Goal: Communication & Community: Answer question/provide support

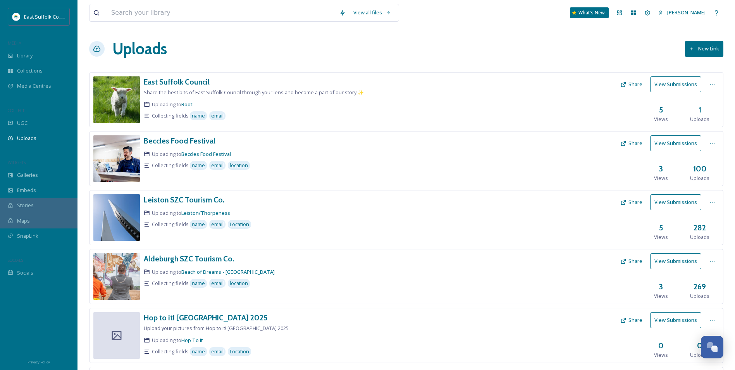
scroll to position [3384, 0]
click at [28, 90] on span "Media Centres" at bounding box center [34, 85] width 34 height 7
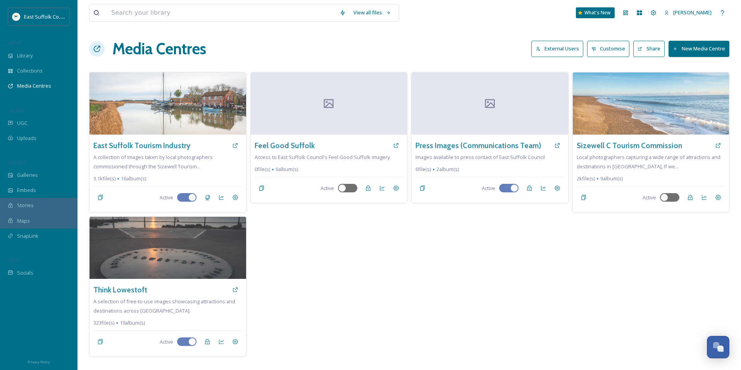
click at [560, 205] on div "Press Images (Communications Team) Images available to press contact of East Su…" at bounding box center [489, 214] width 157 height 284
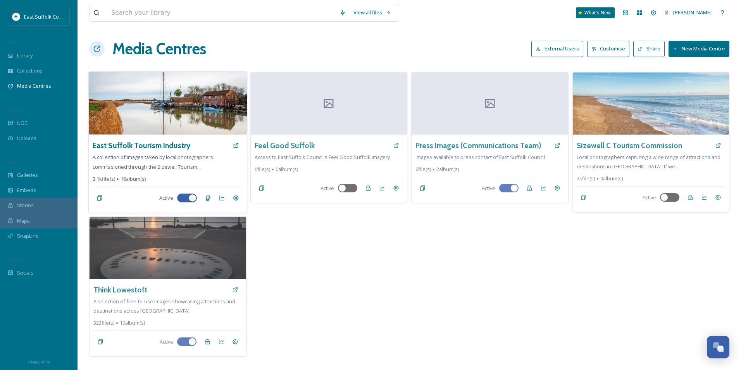
click at [194, 160] on span "A collection of images taken by local photographers commissioned through the Si…" at bounding box center [153, 161] width 121 height 16
click at [160, 146] on h3 "East Suffolk Tourism Industry" at bounding box center [142, 145] width 98 height 11
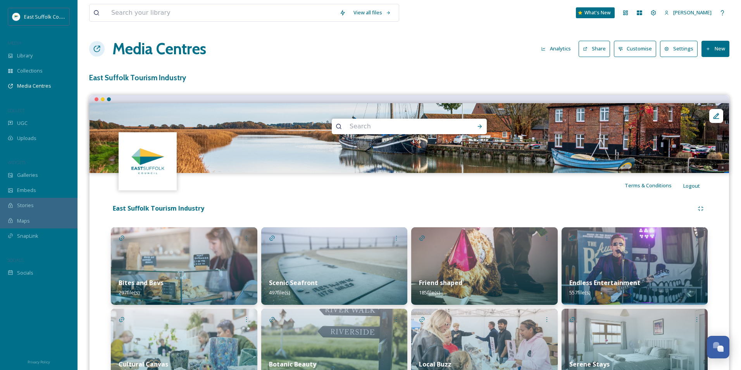
click at [603, 52] on button "Share" at bounding box center [594, 49] width 31 height 16
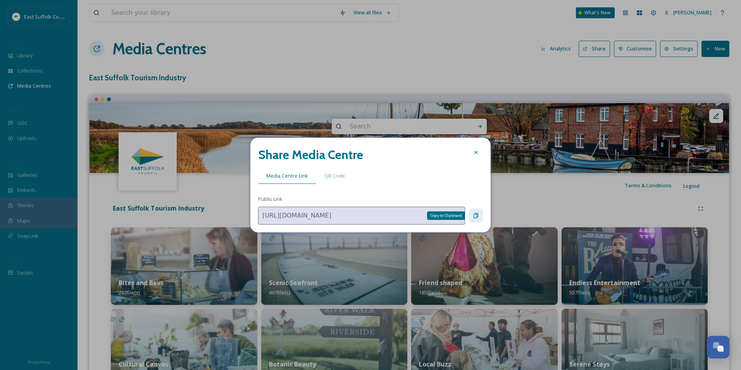
click at [478, 217] on icon at bounding box center [476, 215] width 5 height 5
click at [470, 221] on div "Copy to Clipboard" at bounding box center [476, 216] width 14 height 14
click at [470, 221] on div at bounding box center [476, 216] width 14 height 14
click at [474, 155] on div at bounding box center [476, 152] width 14 height 14
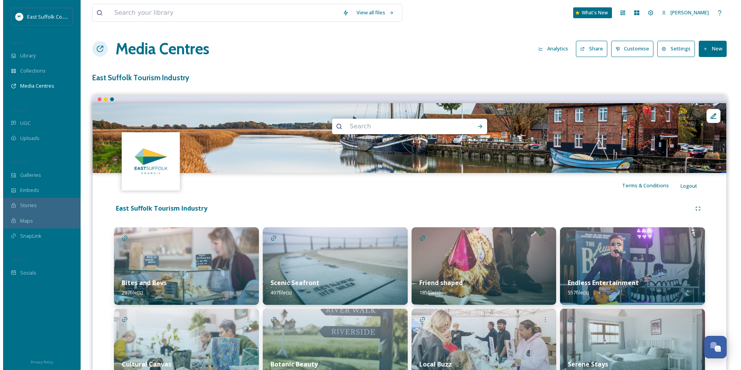
scroll to position [3384, 0]
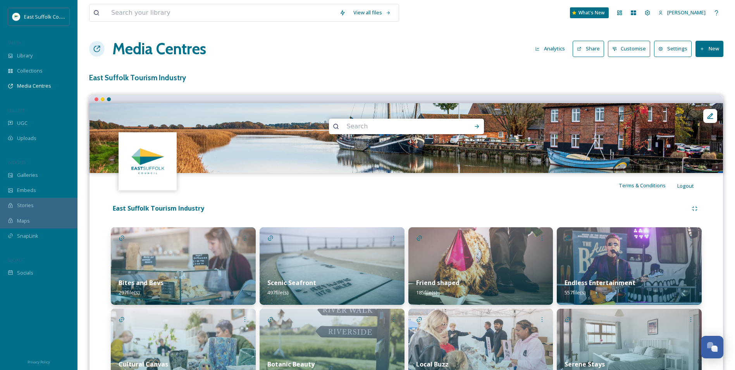
click at [558, 51] on button "Analytics" at bounding box center [550, 48] width 38 height 15
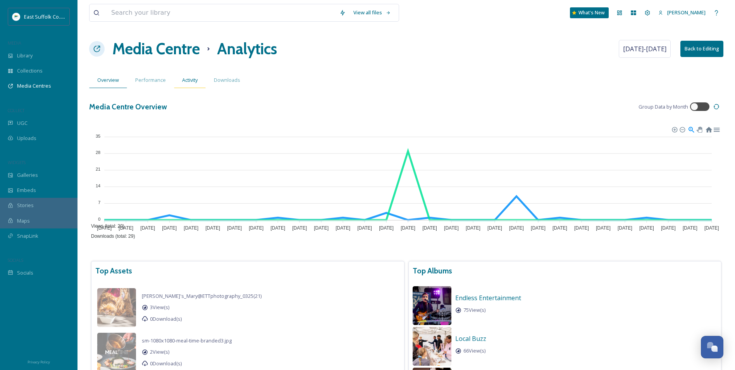
click at [195, 80] on span "Activity" at bounding box center [190, 79] width 16 height 7
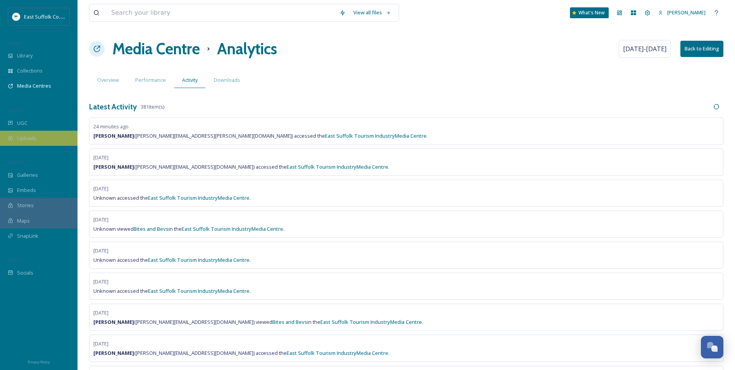
click at [33, 131] on div "Uploads" at bounding box center [39, 138] width 78 height 15
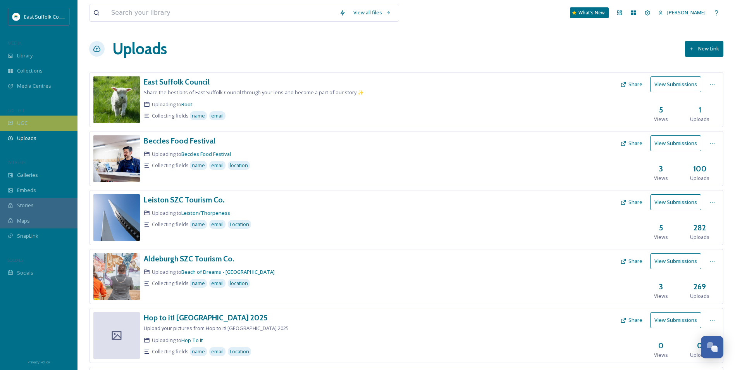
click at [50, 126] on div "UGC" at bounding box center [39, 123] width 78 height 15
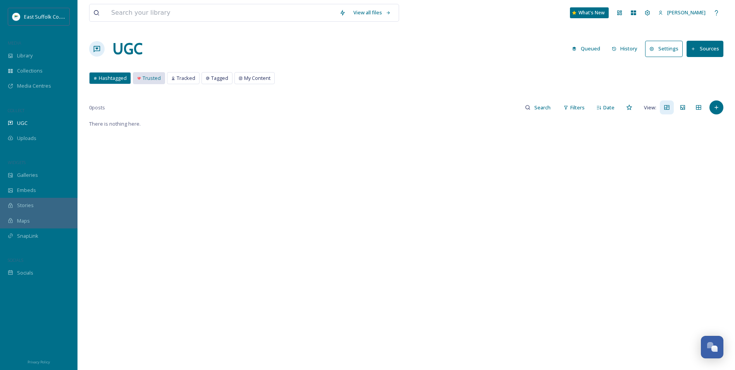
click at [146, 74] on span "Trusted" at bounding box center [152, 77] width 18 height 7
click at [180, 76] on span "Tracked" at bounding box center [186, 77] width 19 height 7
click at [206, 78] on icon at bounding box center [208, 78] width 4 height 4
click at [239, 75] on div "My Content" at bounding box center [255, 77] width 40 height 11
click at [98, 86] on div "Hashtagged Trusted Tracked Tagged My Content Hashtagged Trusted Tracked Tagged …" at bounding box center [406, 80] width 634 height 16
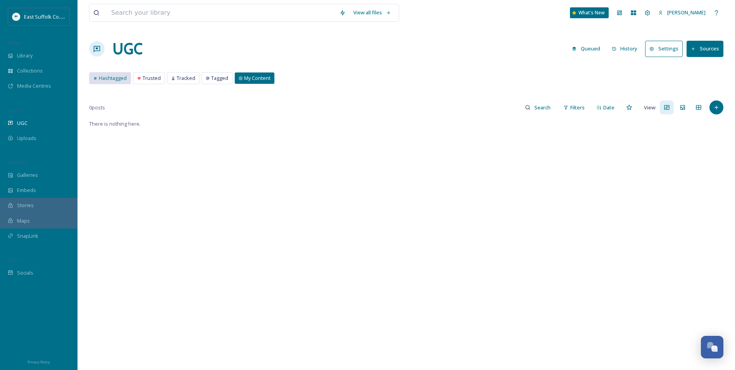
click at [112, 77] on span "Hashtagged" at bounding box center [113, 77] width 28 height 7
click at [707, 47] on button "Sources" at bounding box center [705, 49] width 37 height 16
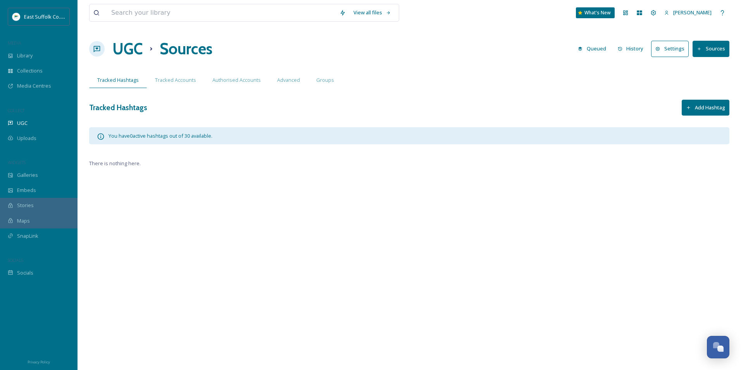
click at [678, 93] on div "View all files What's New Jake Snell UGC Sources Queued History Settings Source…" at bounding box center [410, 185] width 664 height 370
click at [696, 110] on button "Add Hashtag" at bounding box center [706, 108] width 48 height 16
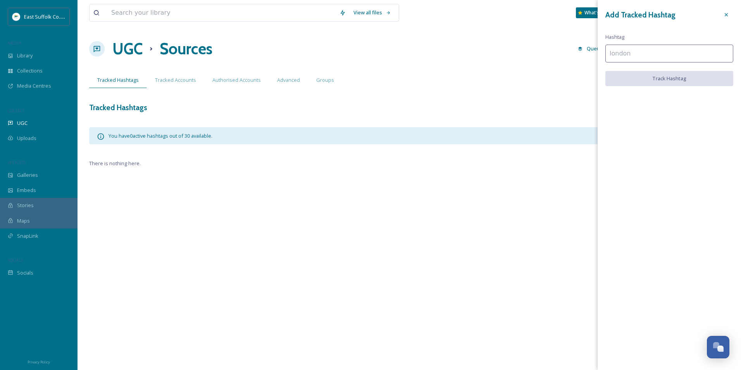
click at [652, 56] on input at bounding box center [669, 54] width 128 height 18
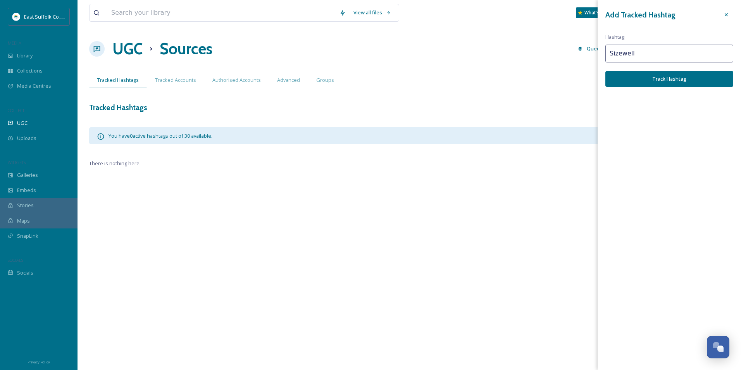
type input "Sizewell"
click at [687, 84] on button "Track Hashtag" at bounding box center [669, 79] width 128 height 16
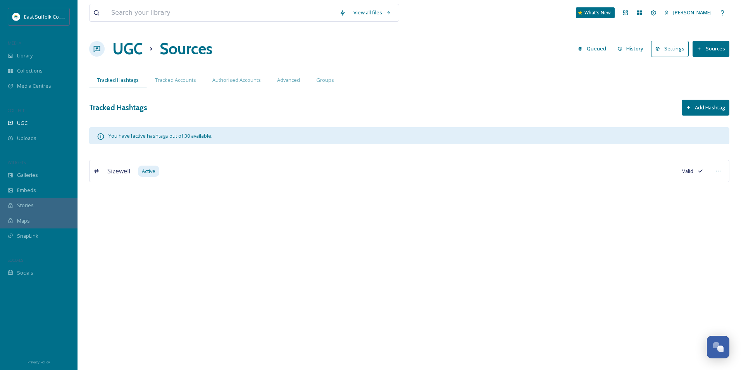
click at [281, 235] on div "View all files What's New Jake Snell UGC Sources Queued History Settings Source…" at bounding box center [410, 185] width 664 height 370
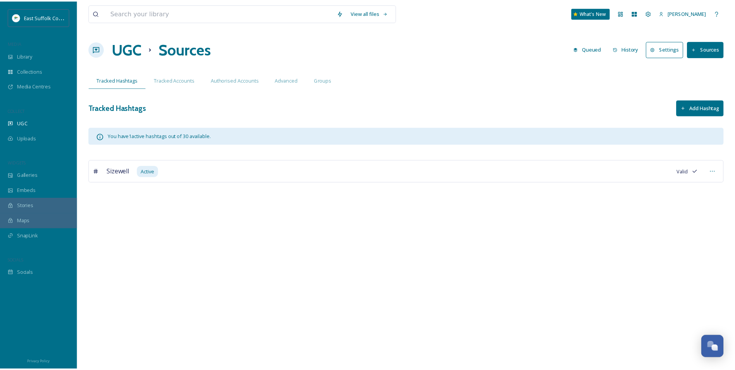
scroll to position [3384, 0]
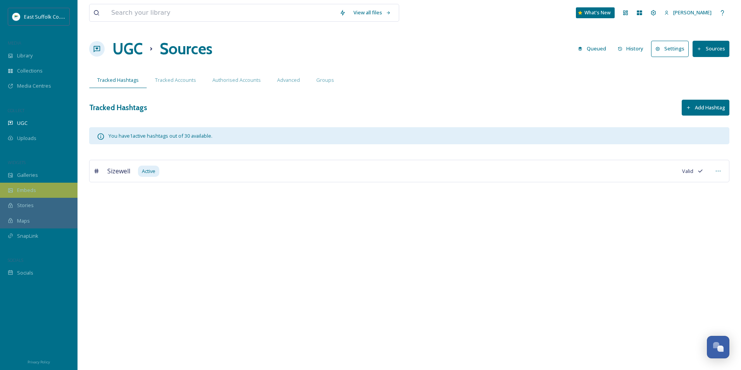
click at [22, 189] on span "Embeds" at bounding box center [26, 189] width 19 height 7
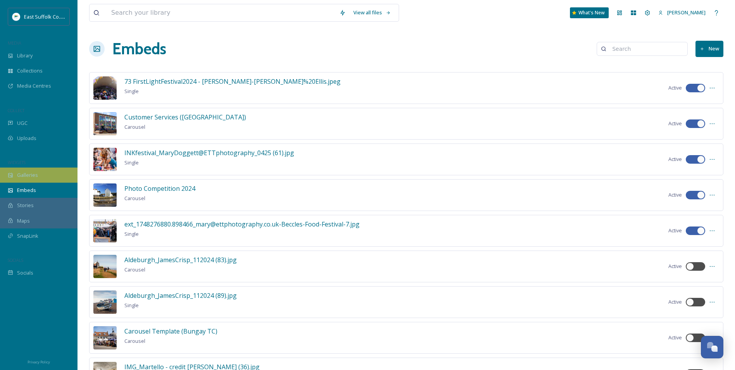
click at [33, 176] on span "Galleries" at bounding box center [27, 174] width 21 height 7
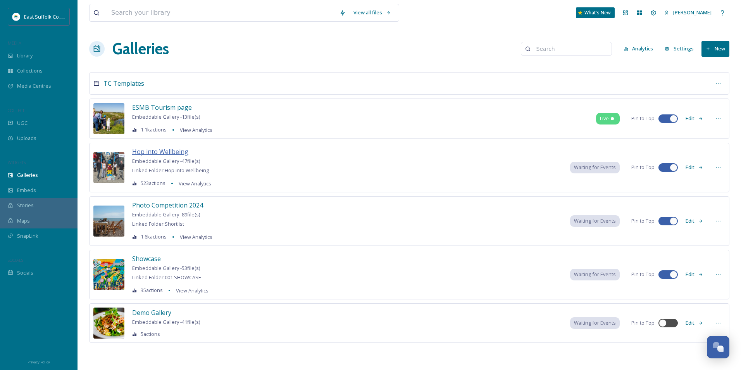
drag, startPoint x: 166, startPoint y: 151, endPoint x: 157, endPoint y: 150, distance: 9.4
click at [164, 149] on span "Hop into Wellbeing" at bounding box center [160, 151] width 56 height 9
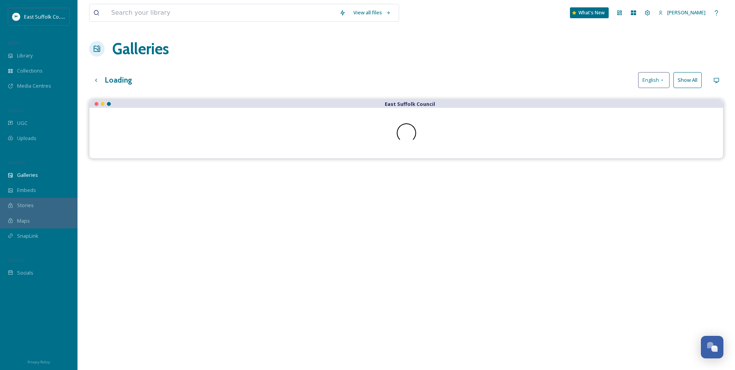
click at [155, 146] on div at bounding box center [407, 133] width 634 height 50
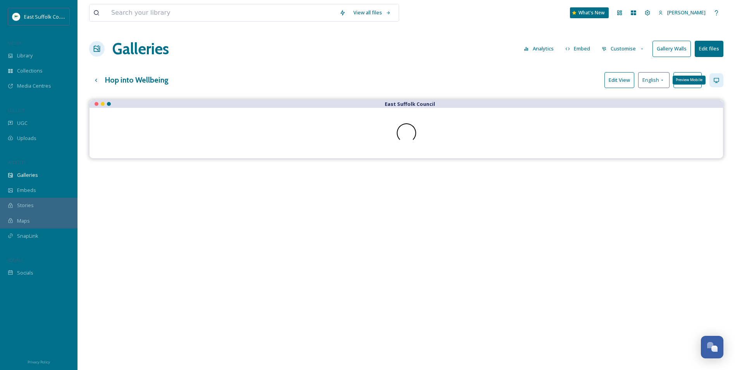
click at [714, 79] on icon at bounding box center [717, 80] width 6 height 6
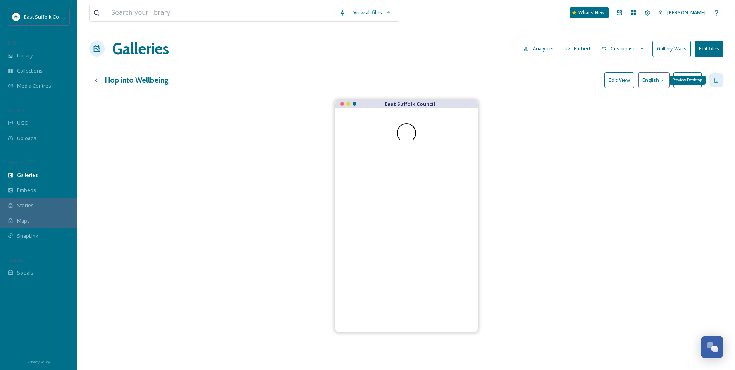
click at [714, 78] on icon at bounding box center [717, 80] width 6 height 6
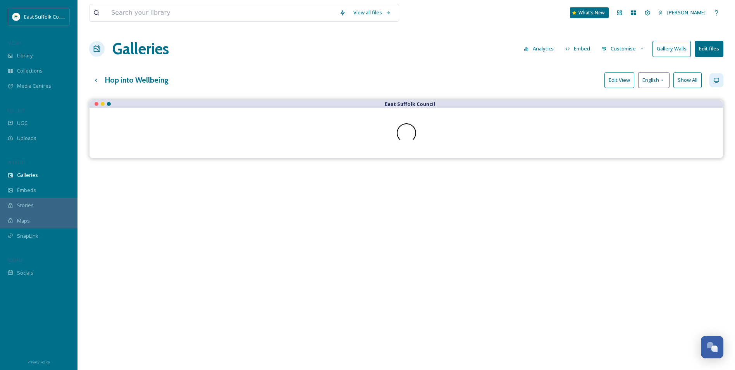
click at [630, 78] on button "Edit View" at bounding box center [620, 80] width 30 height 16
click at [620, 83] on button "Preview" at bounding box center [621, 80] width 28 height 16
click at [127, 83] on h3 "Hop into Wellbeing" at bounding box center [137, 79] width 64 height 11
click at [98, 81] on icon at bounding box center [96, 80] width 6 height 6
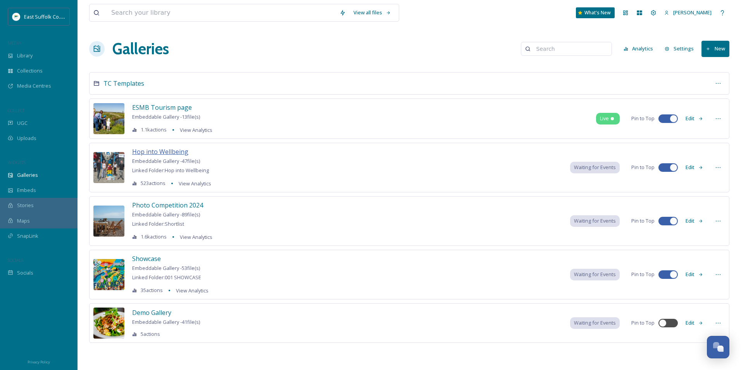
click at [134, 151] on span "Hop into Wellbeing" at bounding box center [160, 151] width 56 height 9
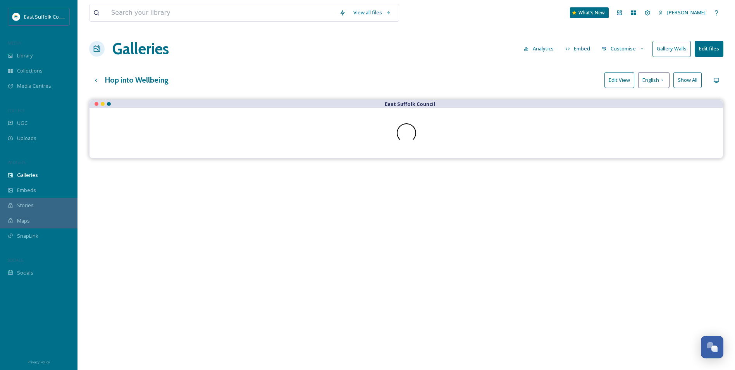
click at [599, 46] on button "Customise" at bounding box center [623, 48] width 51 height 15
drag, startPoint x: 375, startPoint y: 58, endPoint x: 364, endPoint y: 59, distance: 11.3
click at [367, 59] on div "Galleries Analytics Embed Customise Layout Thumbnails Buttons Lightbox Template…" at bounding box center [406, 48] width 634 height 23
click at [93, 76] on div "Up one level" at bounding box center [96, 80] width 14 height 14
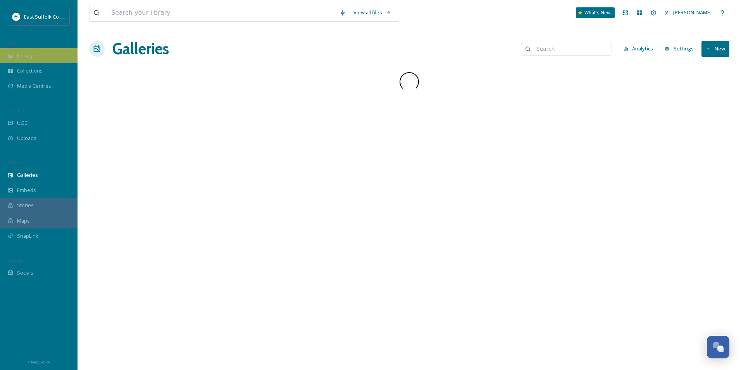
click at [38, 55] on div "Library" at bounding box center [39, 55] width 78 height 15
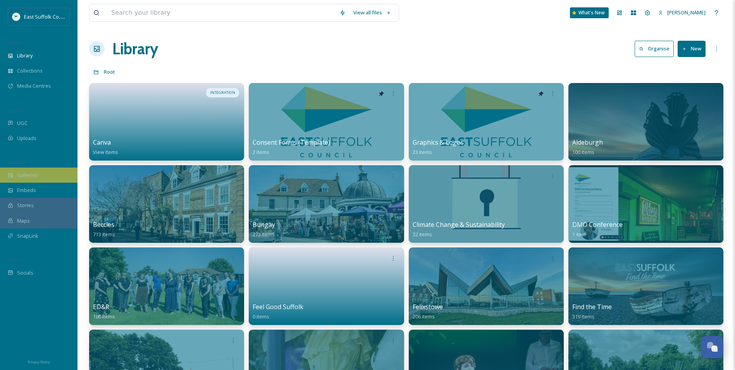
click at [14, 176] on div "Galleries" at bounding box center [39, 174] width 78 height 15
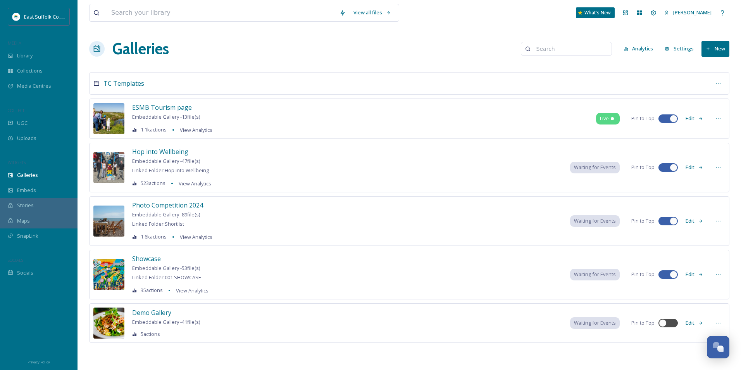
click at [691, 167] on button "Edit" at bounding box center [695, 167] width 26 height 15
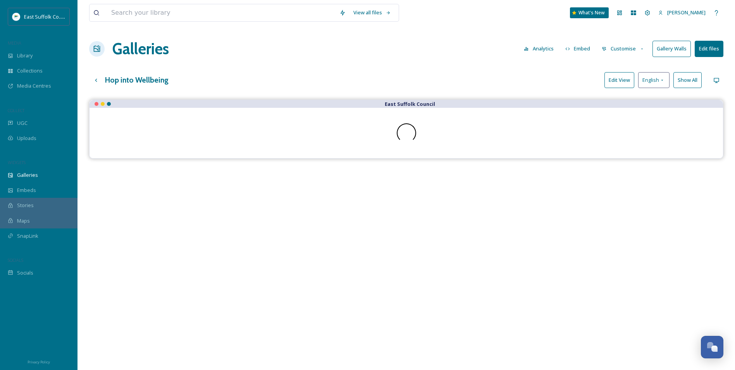
click at [435, 78] on div "Hop into Wellbeing Edit View English Show All" at bounding box center [406, 80] width 634 height 16
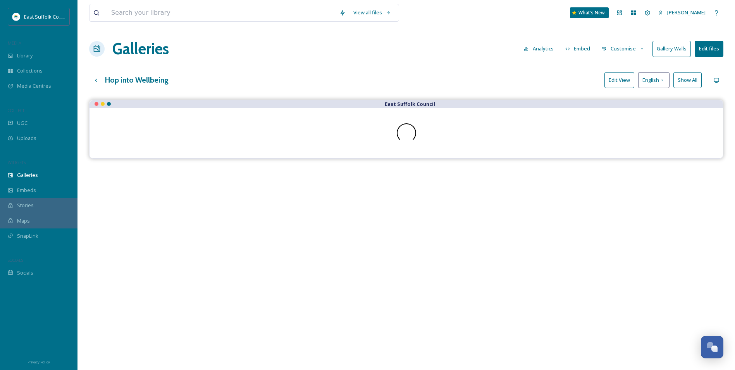
click at [576, 61] on div "View all files What's New Jake Snell Galleries Analytics Embed Customise Galler…" at bounding box center [407, 240] width 658 height 481
click at [701, 348] on div "Open Chat" at bounding box center [712, 346] width 23 height 13
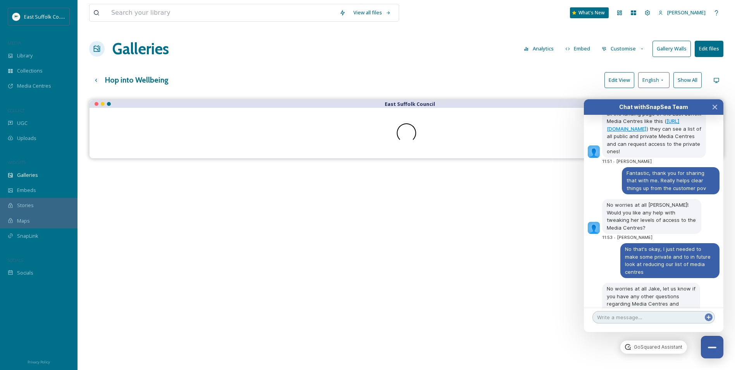
scroll to position [3399, 0]
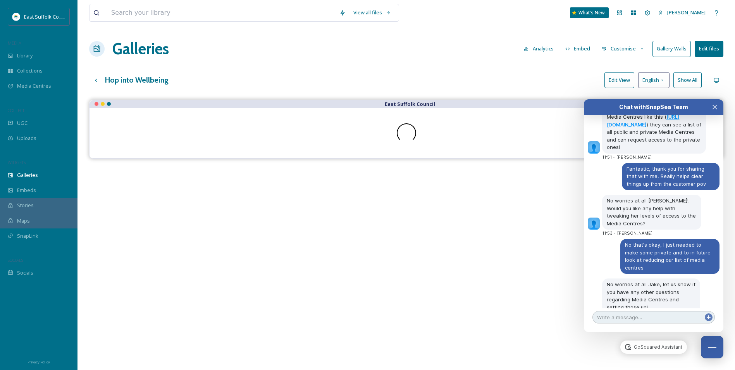
click at [649, 317] on textarea at bounding box center [654, 317] width 122 height 12
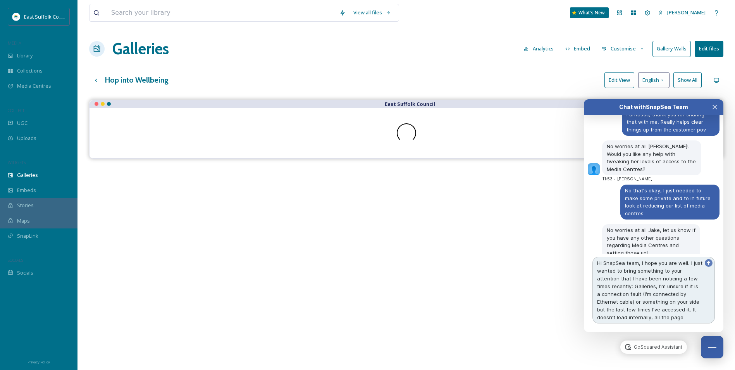
scroll to position [3461, 0]
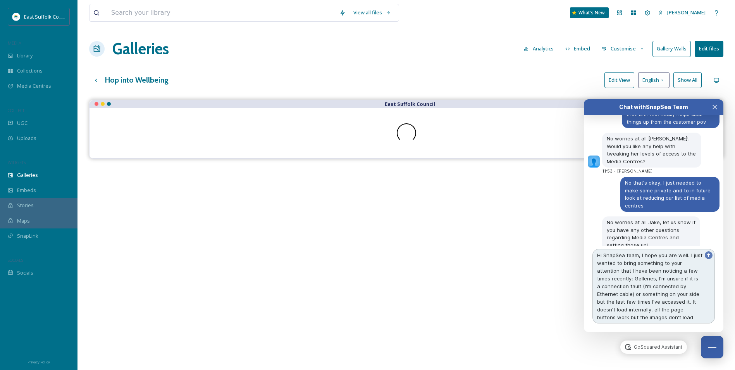
type textarea "Hi SnapSea team, I hope you are well. I just wanted to bring something to your …"
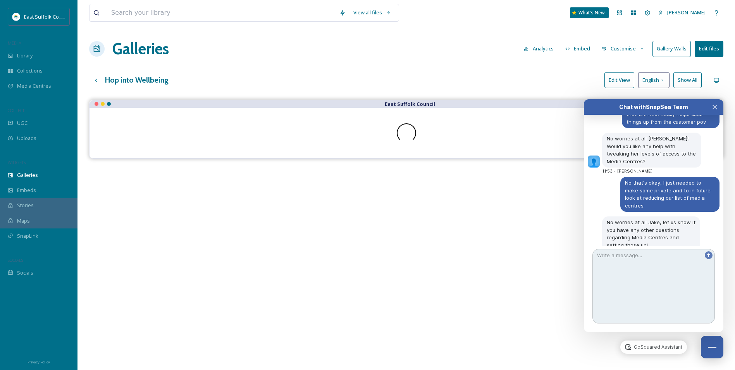
scroll to position [3508, 0]
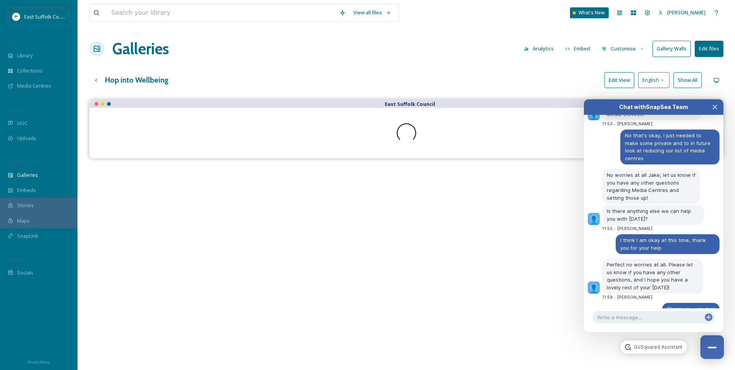
click at [707, 350] on button "Close Chat" at bounding box center [713, 347] width 24 height 24
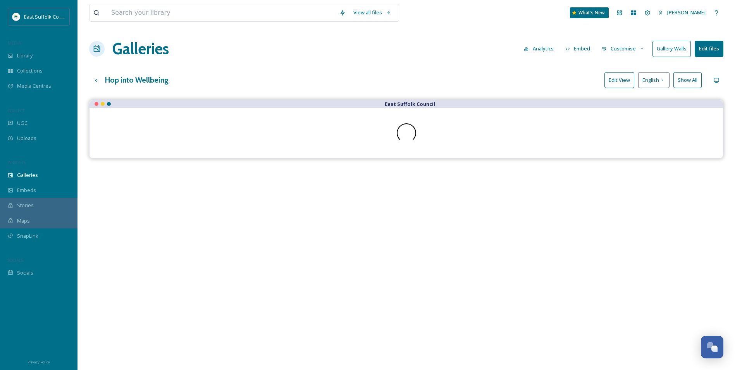
drag, startPoint x: 619, startPoint y: 79, endPoint x: 621, endPoint y: 62, distance: 17.6
click at [619, 79] on button "Edit View" at bounding box center [620, 80] width 30 height 16
click at [451, 72] on div "Hop into Wellbeing Preview English Show All" at bounding box center [406, 80] width 634 height 16
click at [708, 345] on div "Open Chat" at bounding box center [710, 344] width 7 height 7
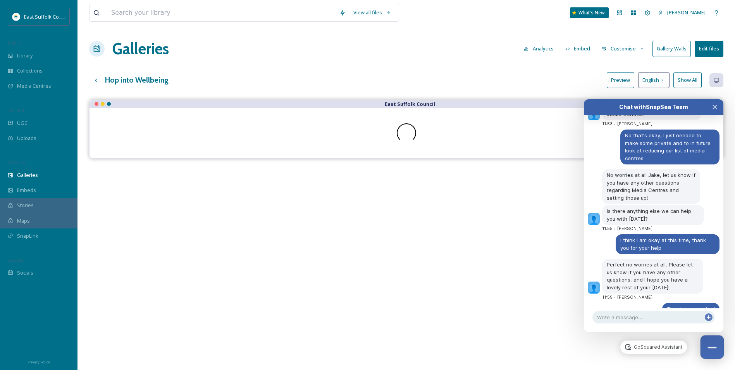
click at [710, 336] on button "Close Chat" at bounding box center [713, 347] width 24 height 24
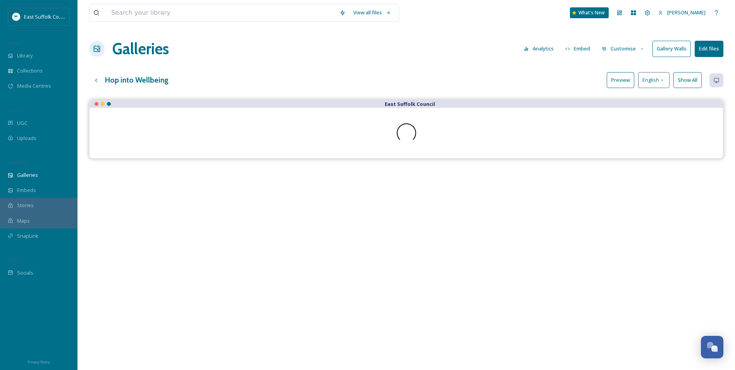
click at [643, 48] on icon at bounding box center [642, 48] width 2 height 1
click at [629, 64] on div "Layout" at bounding box center [625, 66] width 54 height 15
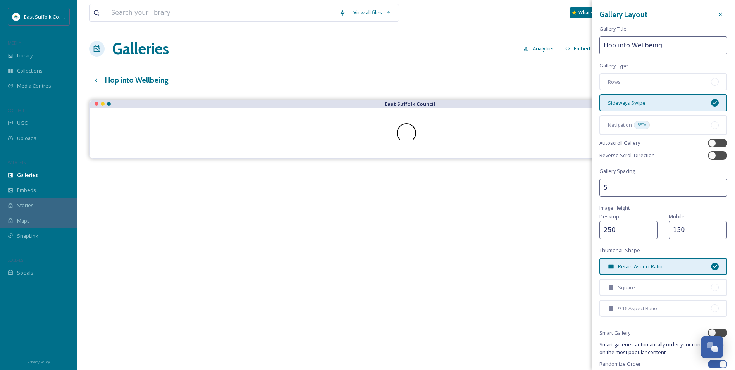
scroll to position [0, 0]
click at [715, 18] on div at bounding box center [721, 15] width 14 height 14
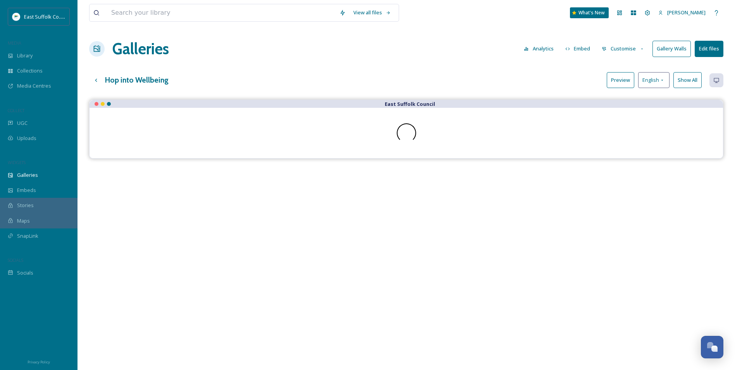
click at [676, 52] on button "Gallery Walls" at bounding box center [672, 49] width 38 height 16
click at [481, 65] on div "View all files What's New Jake Snell Galleries Analytics Embed Customise Galler…" at bounding box center [407, 240] width 658 height 481
click at [612, 50] on button "Customise" at bounding box center [623, 48] width 51 height 15
click at [604, 97] on span "Buttons" at bounding box center [611, 96] width 18 height 7
click at [512, 79] on div "Hop into Wellbeing Preview English Show All" at bounding box center [406, 80] width 634 height 16
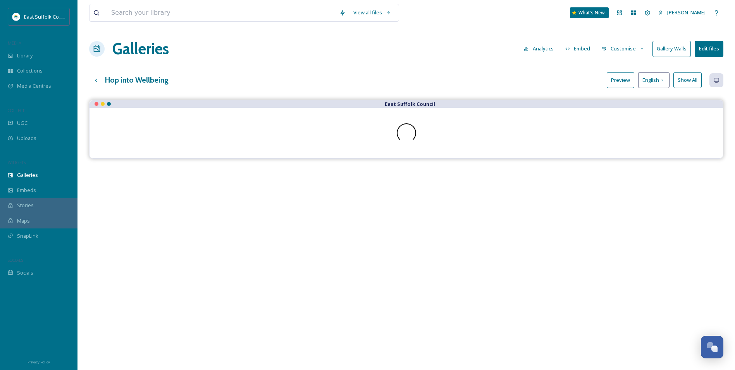
click at [660, 51] on button "Gallery Walls" at bounding box center [672, 49] width 38 height 16
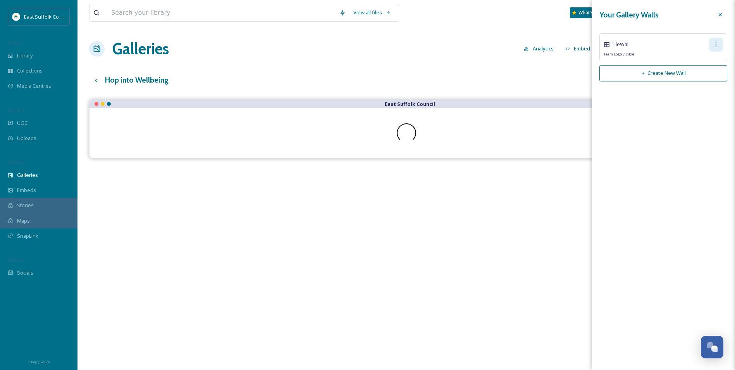
click at [714, 45] on icon at bounding box center [716, 44] width 6 height 6
click at [703, 60] on span "Edit Wall" at bounding box center [702, 61] width 19 height 7
checkbox input "true"
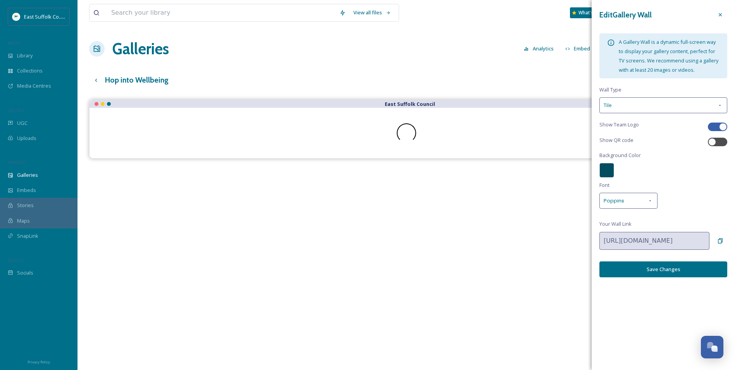
click at [603, 168] on div at bounding box center [607, 170] width 15 height 15
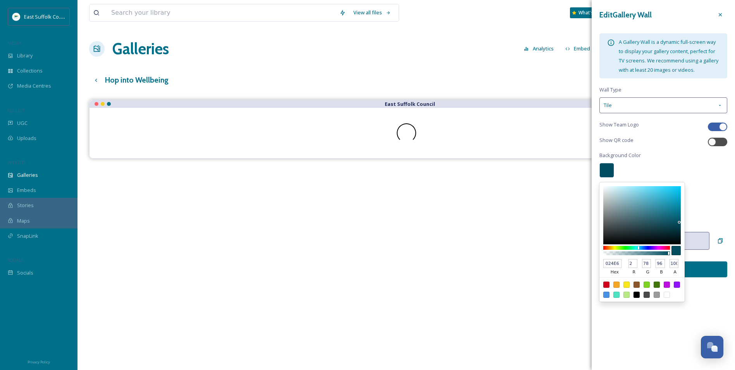
click at [665, 296] on div at bounding box center [667, 294] width 6 height 6
type input "FFFFFF"
type input "255"
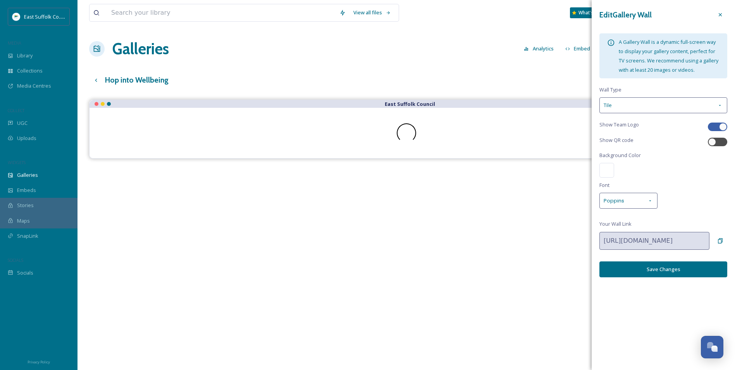
click at [695, 289] on div "Edit Gallery Wall A Gallery Wall is a dynamic full-screen way to display your g…" at bounding box center [663, 185] width 143 height 370
click at [722, 16] on icon at bounding box center [720, 15] width 6 height 6
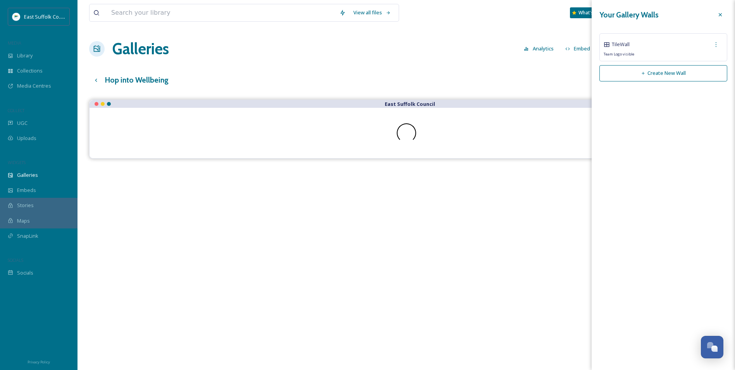
click at [449, 68] on div "View all files What's New Jake Snell Galleries Analytics Embed Customise Galler…" at bounding box center [407, 240] width 658 height 481
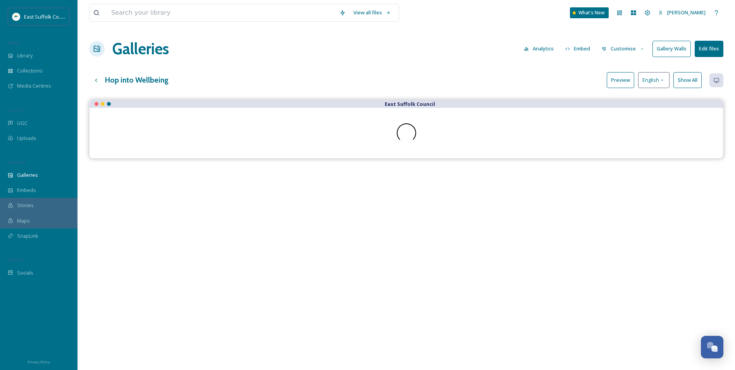
click at [700, 352] on div "East Suffolk Council" at bounding box center [406, 285] width 634 height 370
click at [707, 350] on div "Open Chat" at bounding box center [712, 346] width 23 height 13
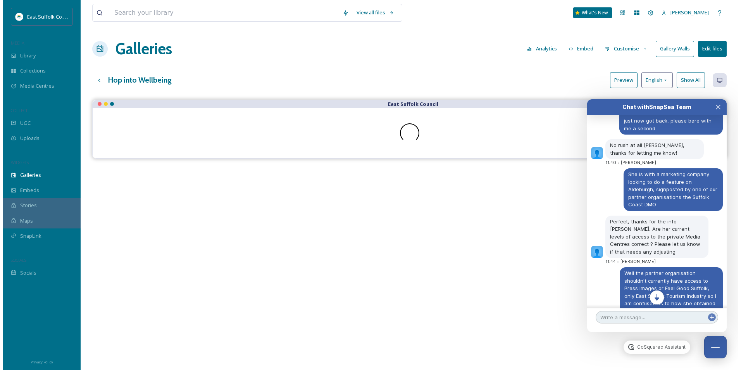
scroll to position [3508, 0]
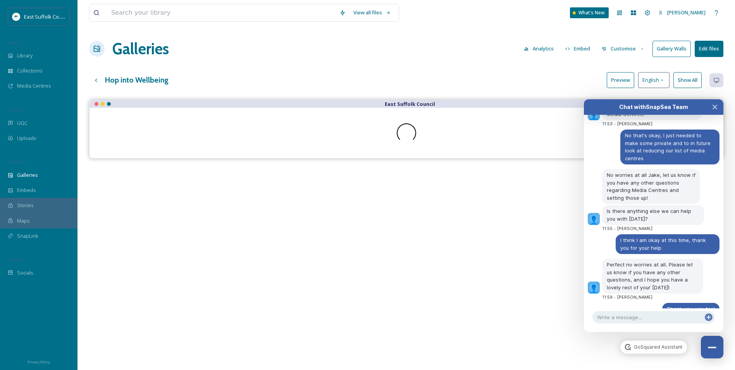
click at [366, 303] on div "East Suffolk Council" at bounding box center [406, 285] width 634 height 370
click at [369, 107] on div "East Suffolk Council" at bounding box center [406, 129] width 634 height 59
drag, startPoint x: 369, startPoint y: 105, endPoint x: 364, endPoint y: 76, distance: 29.4
click at [364, 76] on div "Hop into Wellbeing Preview English Show All" at bounding box center [406, 80] width 634 height 16
click at [99, 78] on div "Up one level" at bounding box center [96, 80] width 14 height 14
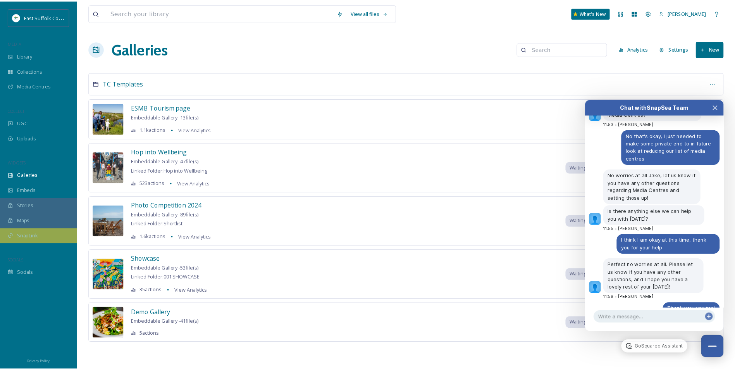
scroll to position [3522, 0]
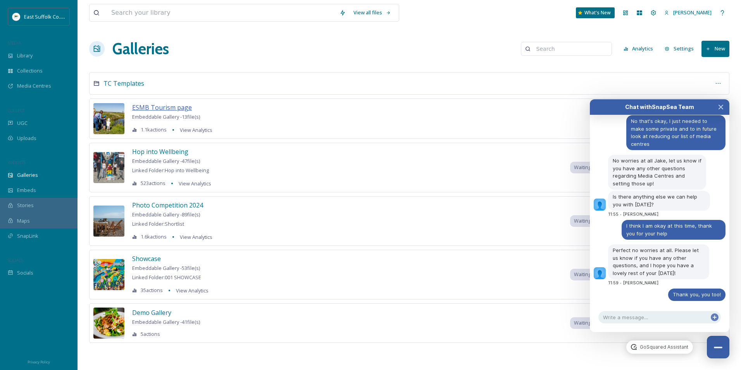
click at [159, 111] on span "ESMB Tourism page" at bounding box center [162, 107] width 60 height 9
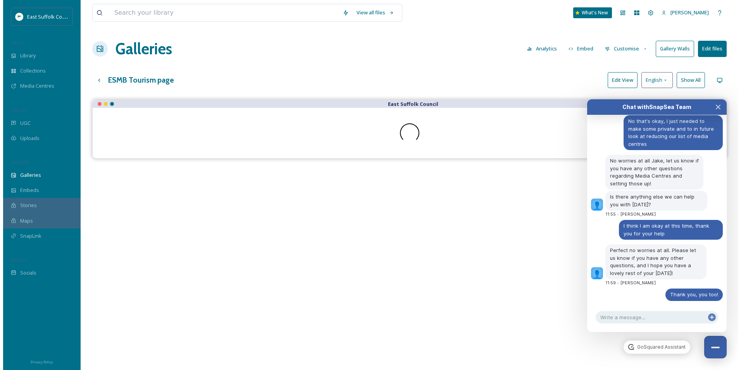
scroll to position [3508, 0]
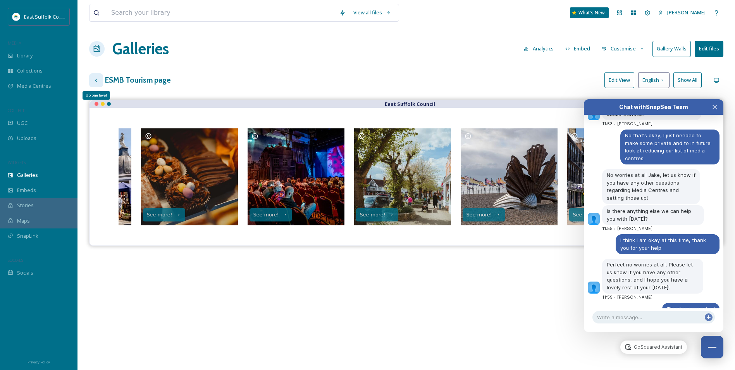
click at [96, 80] on icon at bounding box center [96, 79] width 2 height 3
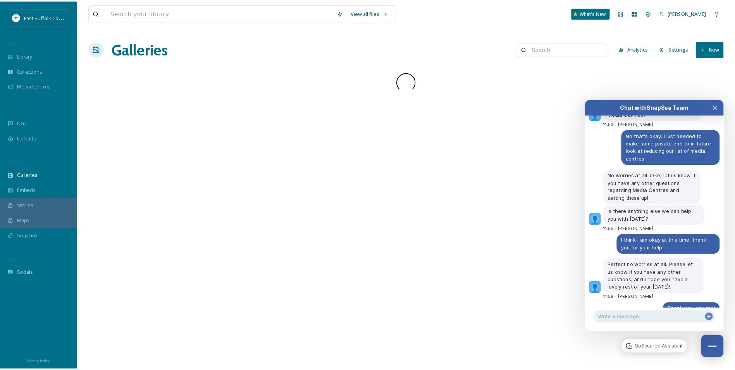
scroll to position [3522, 0]
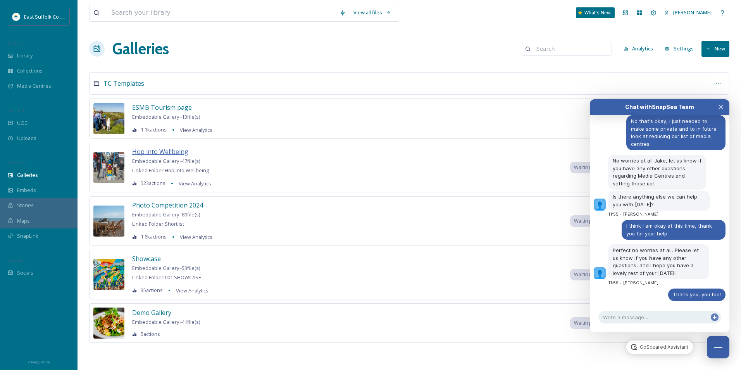
click at [167, 149] on span "Hop into Wellbeing" at bounding box center [160, 151] width 56 height 9
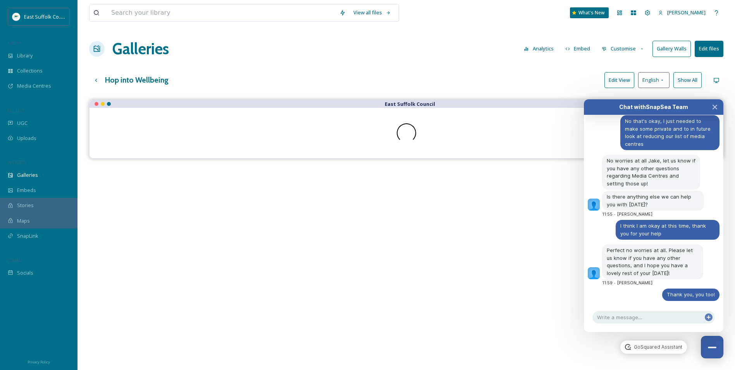
scroll to position [3530, 0]
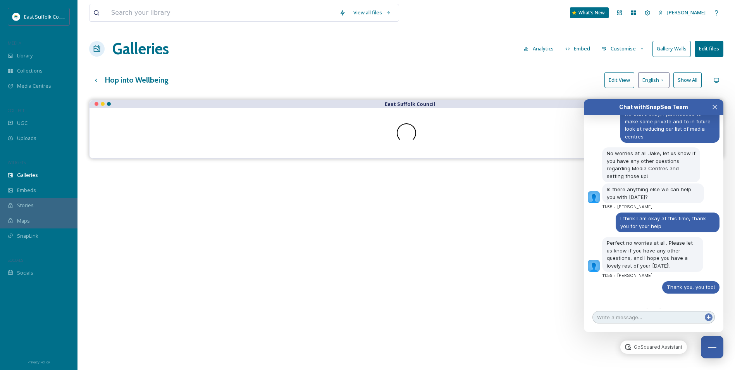
click at [624, 317] on textarea at bounding box center [654, 317] width 122 height 12
type textarea "Hi [PERSON_NAME], I'm great thank you. How are you??"
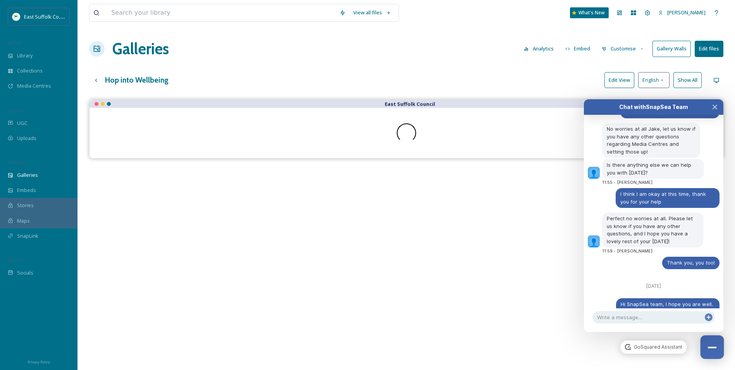
click at [707, 342] on button "Close Chat" at bounding box center [713, 347] width 24 height 24
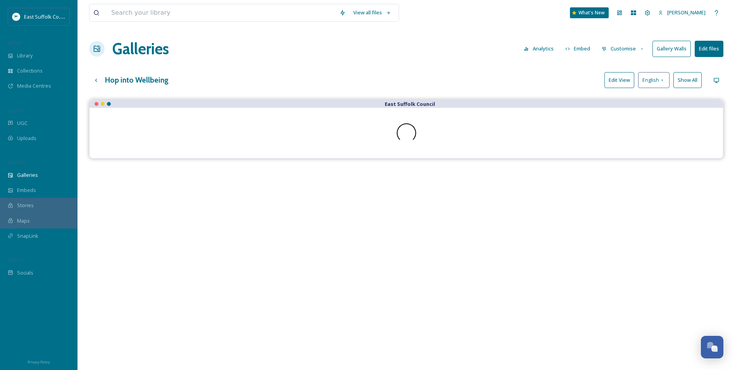
click at [540, 222] on div "East Suffolk Council" at bounding box center [406, 285] width 634 height 370
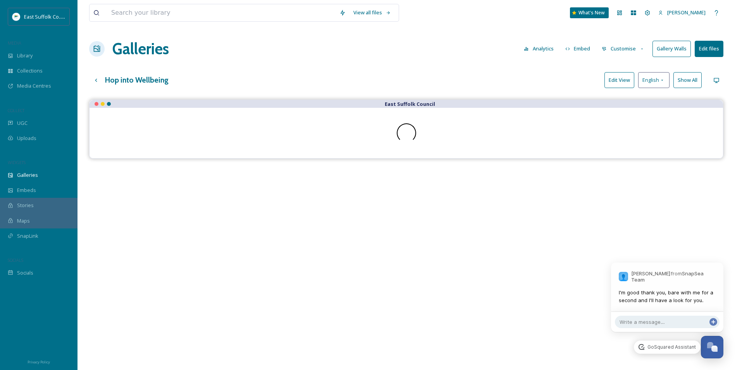
scroll to position [3598, 0]
click at [717, 346] on div "Open Chat" at bounding box center [715, 348] width 7 height 7
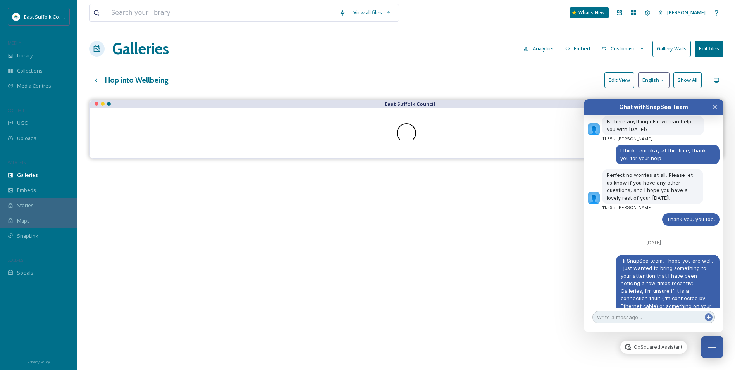
scroll to position [3583, 0]
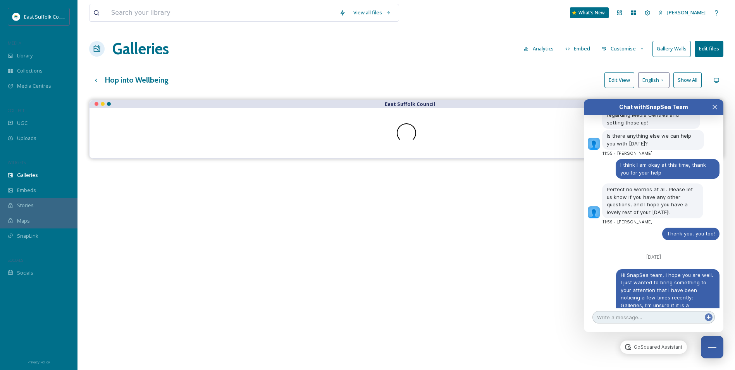
click at [634, 321] on textarea at bounding box center [654, 317] width 122 height 12
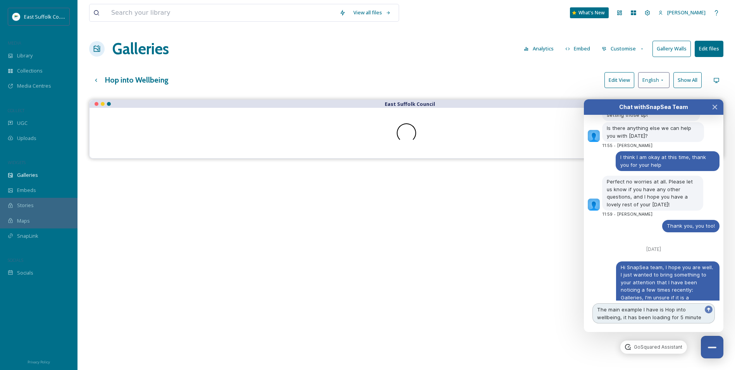
type textarea "The main example I have is Hop into wellbeing, it has been loading for 5 minutes"
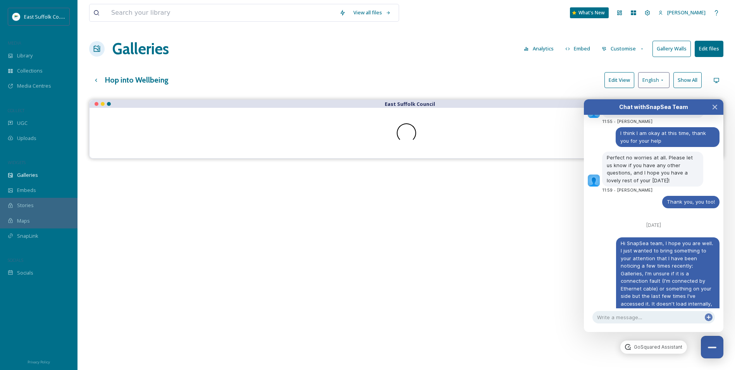
click at [350, 310] on div "East Suffolk Council" at bounding box center [406, 285] width 634 height 370
click at [446, 266] on div "East Suffolk Council" at bounding box center [406, 285] width 634 height 370
click at [104, 77] on div "Hop into Wellbeing Edit View English Show All" at bounding box center [406, 80] width 634 height 16
click at [98, 81] on icon at bounding box center [96, 80] width 6 height 6
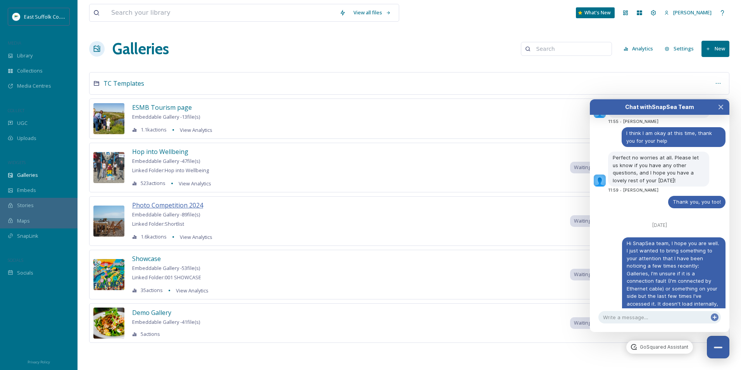
click at [147, 203] on span "Photo Competition 2024" at bounding box center [167, 205] width 71 height 9
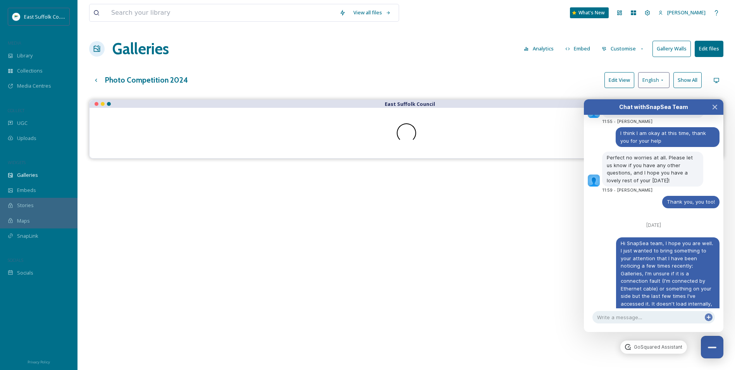
click at [435, 86] on div "Photo Competition 2024 Edit View English Show All" at bounding box center [406, 80] width 634 height 16
click at [266, 254] on div "East Suffolk Council" at bounding box center [406, 285] width 634 height 370
click at [415, 80] on div "Photo Competition 2024 Edit View English Show All" at bounding box center [406, 80] width 634 height 16
click at [205, 255] on div "East Suffolk Council" at bounding box center [406, 285] width 634 height 370
click at [297, 79] on div "Photo Competition 2024 Edit View English Show All" at bounding box center [406, 80] width 634 height 16
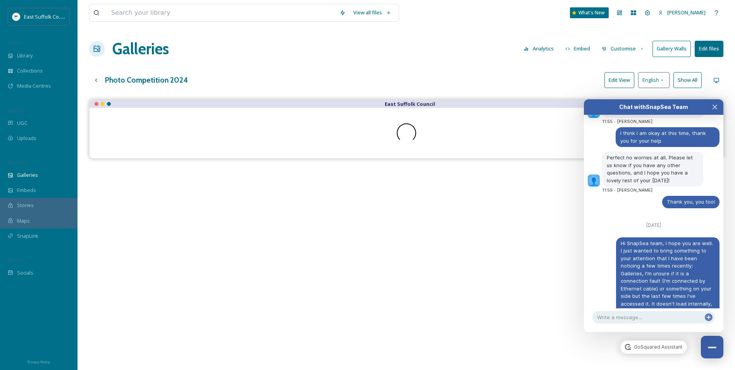
drag, startPoint x: 245, startPoint y: 203, endPoint x: 275, endPoint y: 118, distance: 91.0
click at [245, 201] on div "East Suffolk Council" at bounding box center [406, 285] width 634 height 370
click at [360, 58] on div "Galleries Analytics Embed Customise Gallery Walls Edit files" at bounding box center [406, 48] width 634 height 23
drag, startPoint x: 233, startPoint y: 262, endPoint x: 314, endPoint y: 163, distance: 128.6
click at [235, 256] on div "East Suffolk Council" at bounding box center [406, 285] width 634 height 370
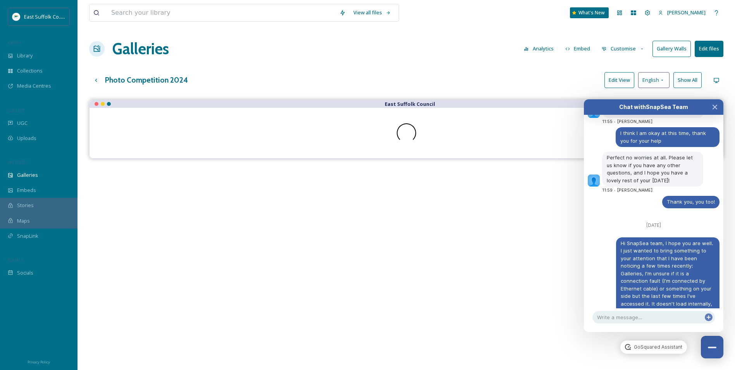
drag, startPoint x: 546, startPoint y: 30, endPoint x: 538, endPoint y: 33, distance: 8.3
click at [544, 31] on div "View all files What's New Jake Snell Galleries Analytics Embed Customise Galler…" at bounding box center [407, 240] width 658 height 481
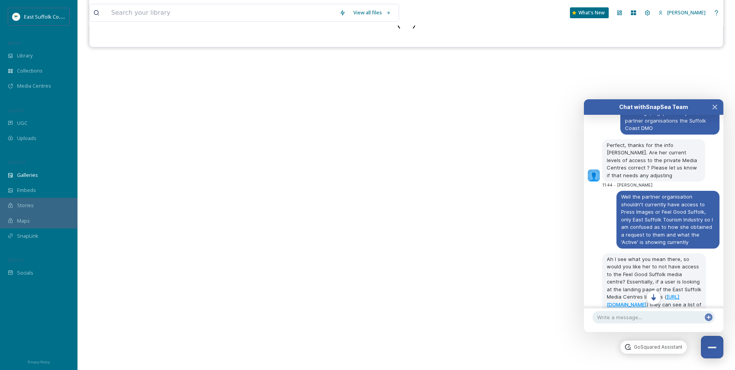
scroll to position [3189, 0]
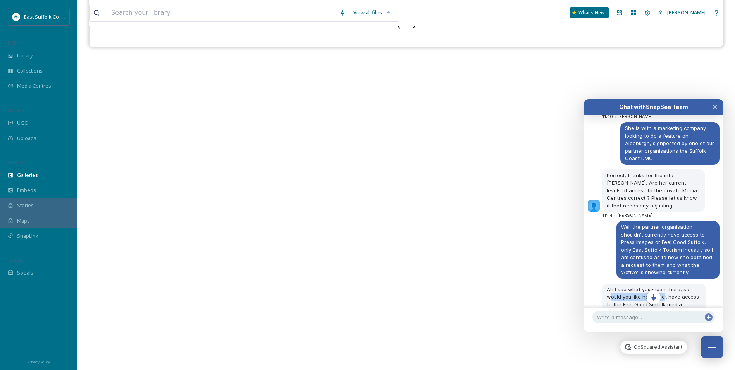
drag, startPoint x: 610, startPoint y: 179, endPoint x: 662, endPoint y: 179, distance: 52.3
click at [662, 283] on div "Ah I see what you mean there, so would you like her to not have access to the F…" at bounding box center [654, 323] width 104 height 80
drag, startPoint x: 662, startPoint y: 179, endPoint x: 497, endPoint y: 215, distance: 169.4
click at [497, 215] on div "East Suffolk Council" at bounding box center [406, 173] width 634 height 370
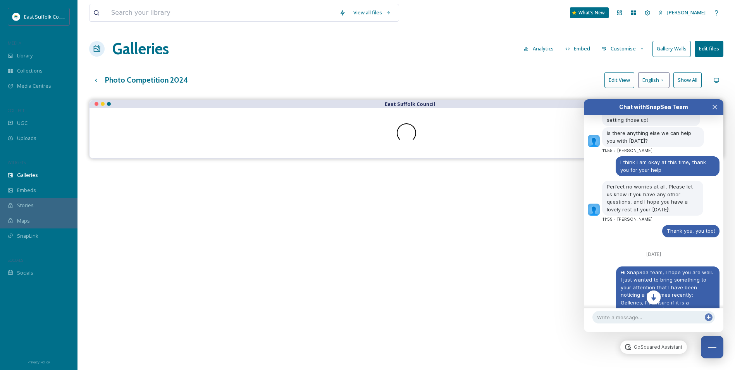
scroll to position [3615, 0]
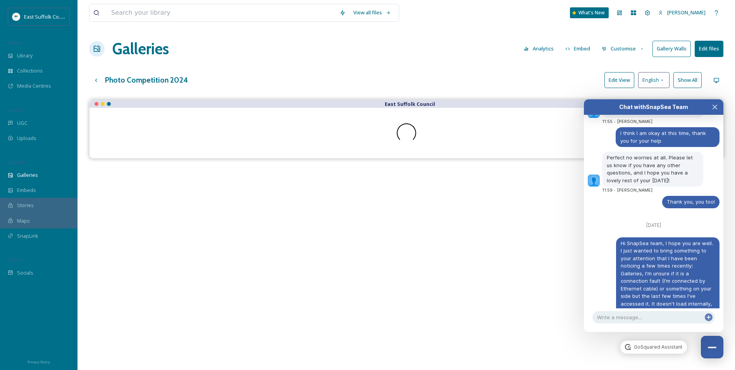
click at [478, 179] on div "East Suffolk Council" at bounding box center [406, 285] width 634 height 370
click at [476, 183] on div "East Suffolk Council" at bounding box center [406, 285] width 634 height 370
click at [99, 83] on icon at bounding box center [96, 80] width 6 height 6
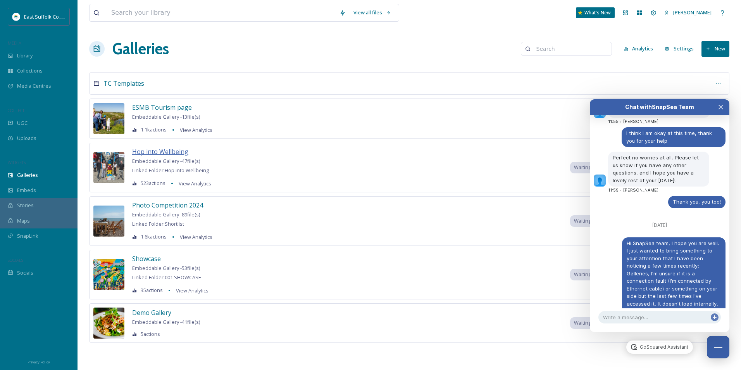
click at [171, 151] on span "Hop into Wellbeing" at bounding box center [160, 151] width 56 height 9
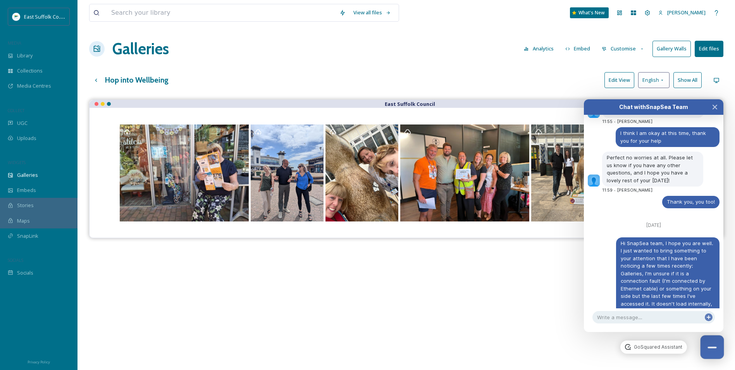
click at [707, 343] on button "Close Chat" at bounding box center [713, 347] width 24 height 24
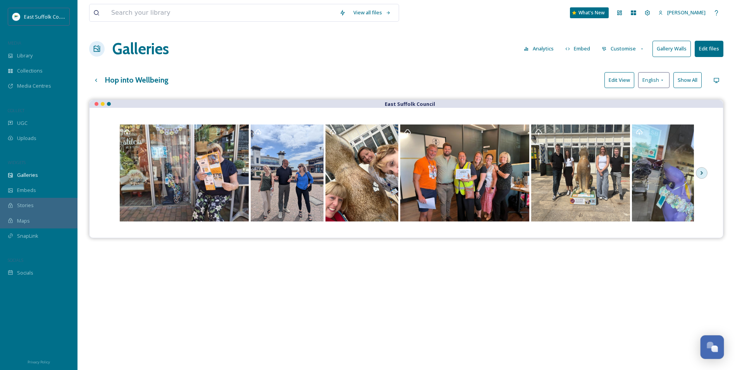
click at [707, 343] on div "Open Chat" at bounding box center [712, 346] width 23 height 13
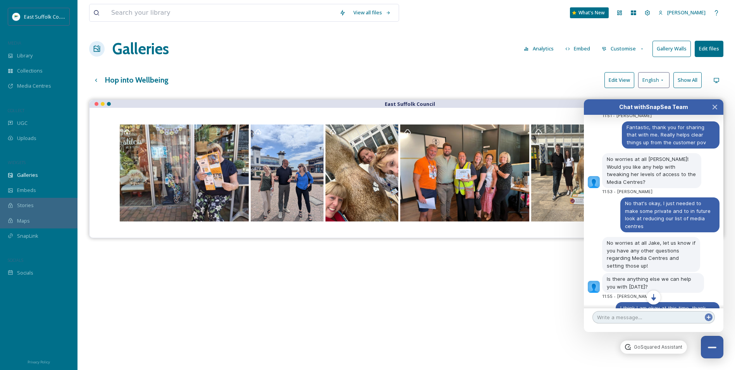
scroll to position [3615, 0]
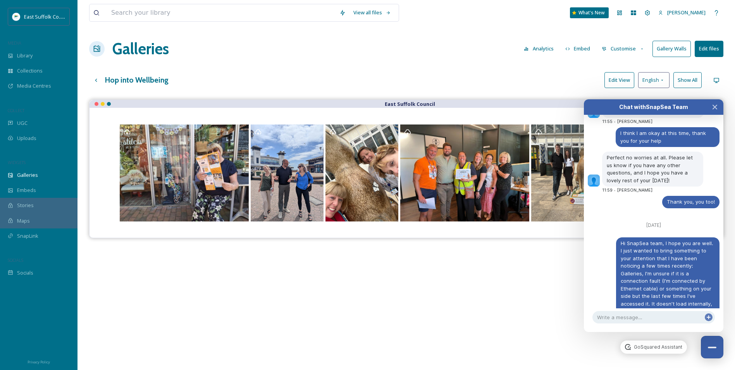
click at [314, 277] on div "East Suffolk Council" at bounding box center [406, 285] width 634 height 370
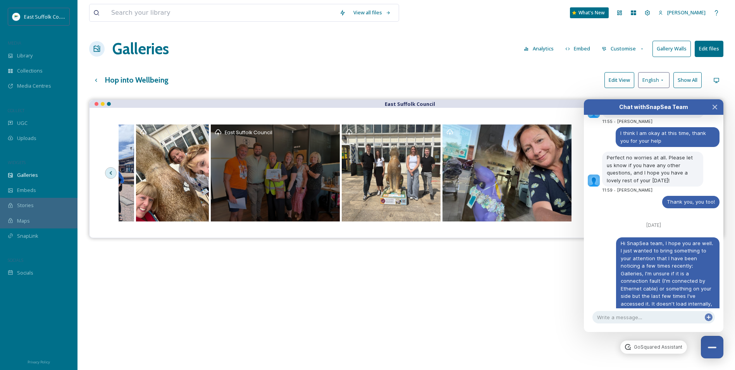
drag, startPoint x: 523, startPoint y: 176, endPoint x: 312, endPoint y: 174, distance: 211.2
click at [342, 174] on div "Opens media popup. Media description: Untitled design (3).png." at bounding box center [391, 172] width 99 height 97
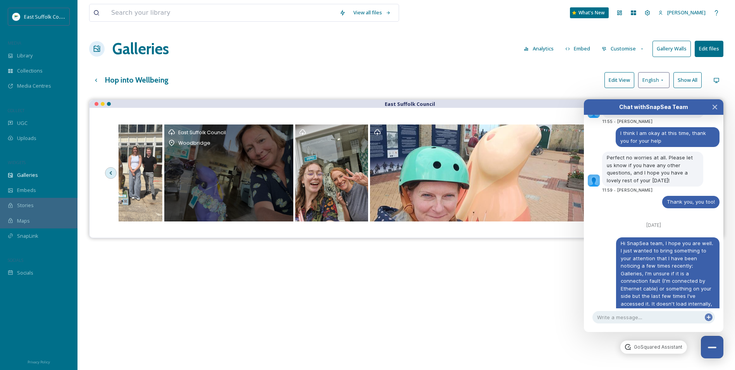
drag, startPoint x: 472, startPoint y: 173, endPoint x: 193, endPoint y: 181, distance: 278.4
click at [193, 181] on div "East Suffolk Council Woodbridge" at bounding box center [228, 172] width 129 height 97
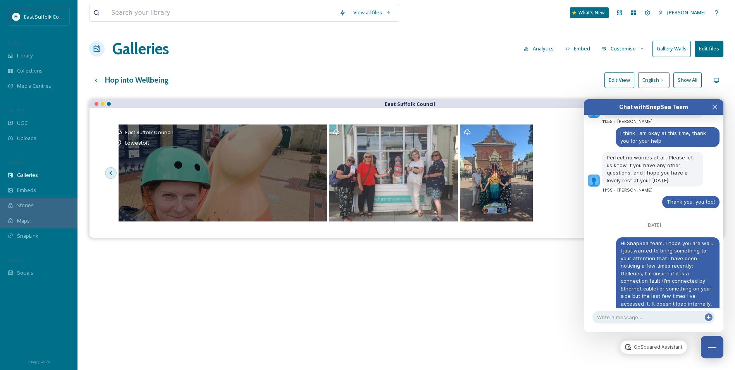
drag, startPoint x: 409, startPoint y: 193, endPoint x: 103, endPoint y: 180, distance: 305.7
click at [40, 176] on div "East Suffolk Council MEDIA Library Collections Media Centres COLLECT UGC Upload…" at bounding box center [367, 240] width 735 height 481
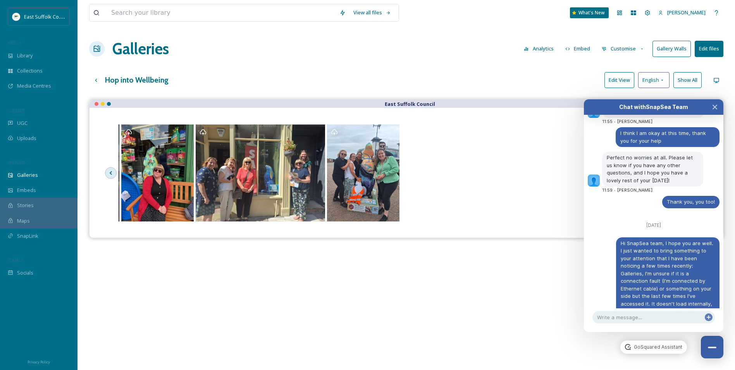
drag, startPoint x: 295, startPoint y: 183, endPoint x: 116, endPoint y: 184, distance: 179.1
click at [116, 184] on div "East Suffolk Council Woodbridge" at bounding box center [406, 172] width 603 height 99
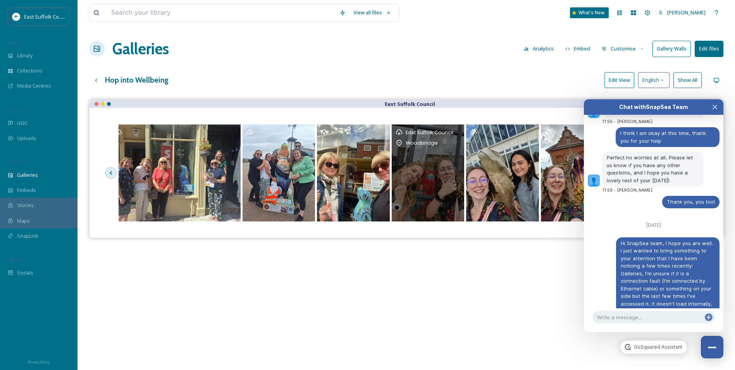
drag, startPoint x: 531, startPoint y: 176, endPoint x: 345, endPoint y: 178, distance: 186.8
click at [392, 178] on div "East Suffolk Council Woodbridge" at bounding box center [428, 172] width 73 height 97
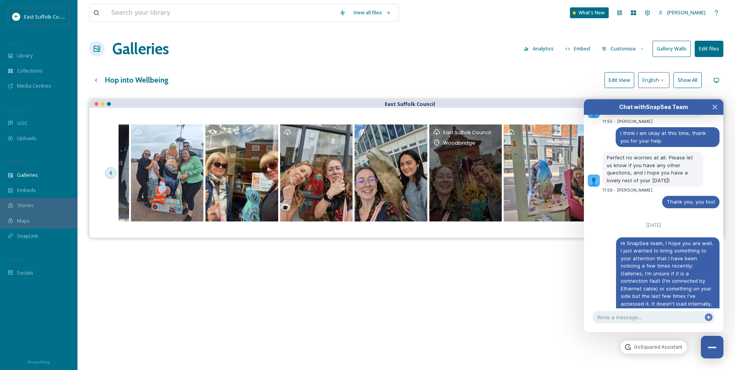
drag, startPoint x: 475, startPoint y: 175, endPoint x: 364, endPoint y: 178, distance: 110.9
click at [429, 178] on div "East Suffolk Council Woodbridge" at bounding box center [465, 172] width 73 height 97
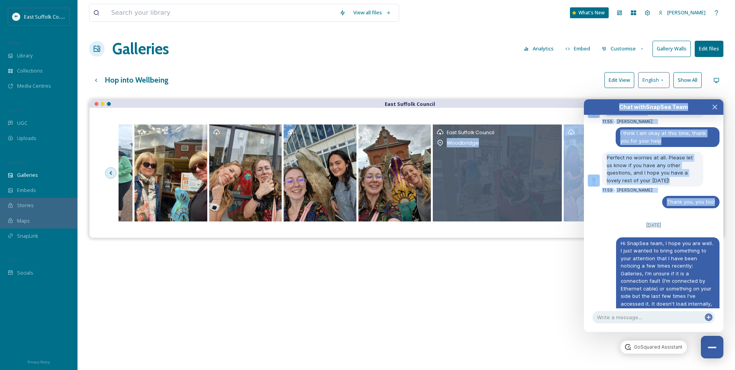
drag, startPoint x: 454, startPoint y: 186, endPoint x: 440, endPoint y: 185, distance: 14.0
click at [440, 185] on body "East Suffolk Council MEDIA Library Collections Media Centres COLLECT UGC Upload…" at bounding box center [367, 240] width 735 height 481
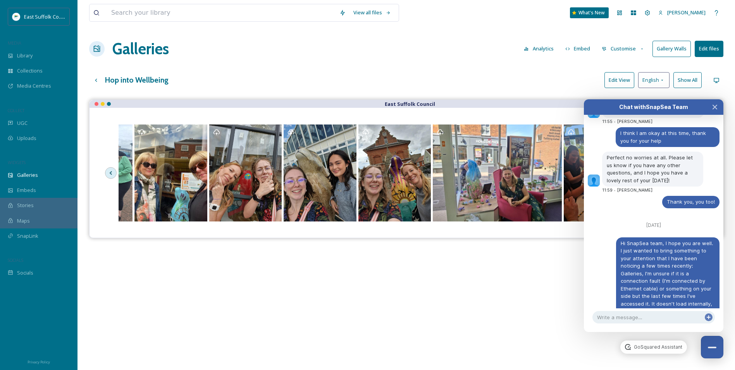
click at [462, 292] on div "East Suffolk Council" at bounding box center [406, 285] width 634 height 370
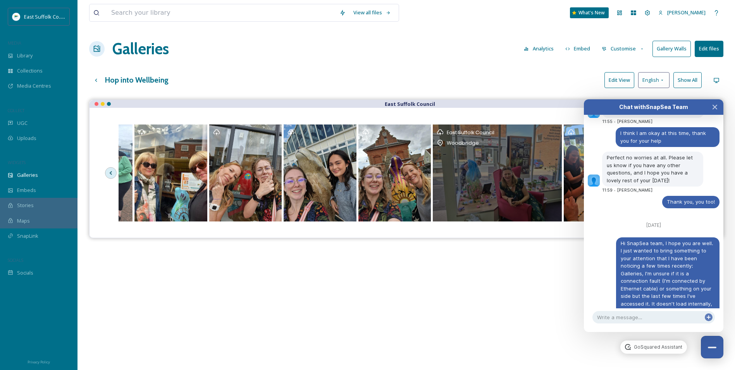
drag, startPoint x: 517, startPoint y: 177, endPoint x: 101, endPoint y: 194, distance: 415.8
click at [101, 194] on div "East Suffolk Council Woodbridge" at bounding box center [407, 173] width 634 height 130
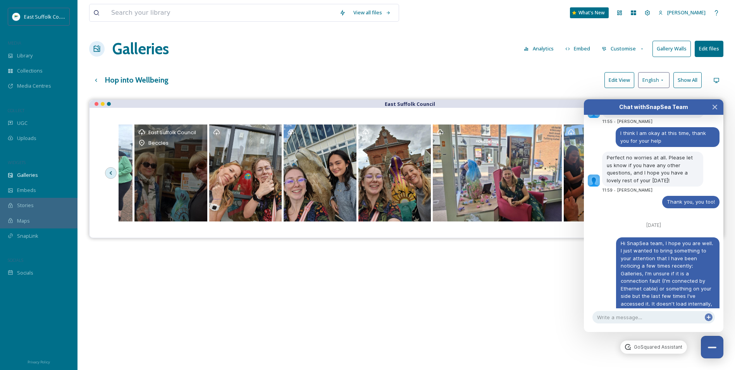
drag, startPoint x: 197, startPoint y: 197, endPoint x: 600, endPoint y: 202, distance: 402.7
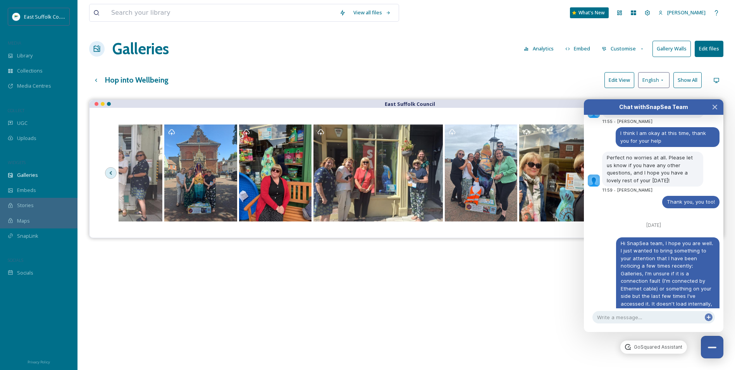
scroll to position [3629, 0]
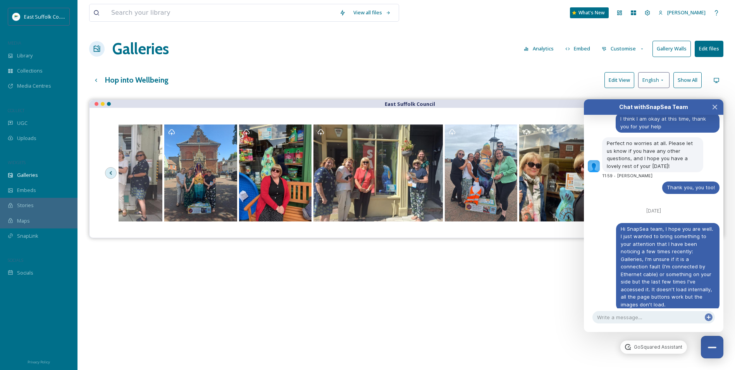
drag, startPoint x: 237, startPoint y: 190, endPoint x: 591, endPoint y: 186, distance: 354.3
click at [576, 184] on div at bounding box center [87, 172] width 1983 height 99
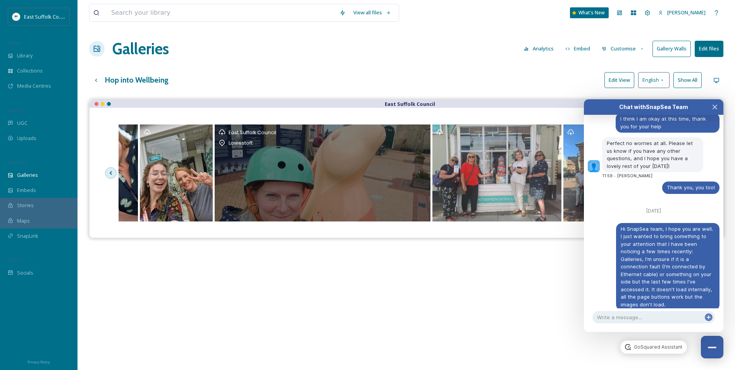
drag, startPoint x: 342, startPoint y: 186, endPoint x: 633, endPoint y: 200, distance: 291.0
click at [631, 200] on body "East Suffolk Council MEDIA Library Collections Media Centres COLLECT UGC Upload…" at bounding box center [367, 240] width 735 height 481
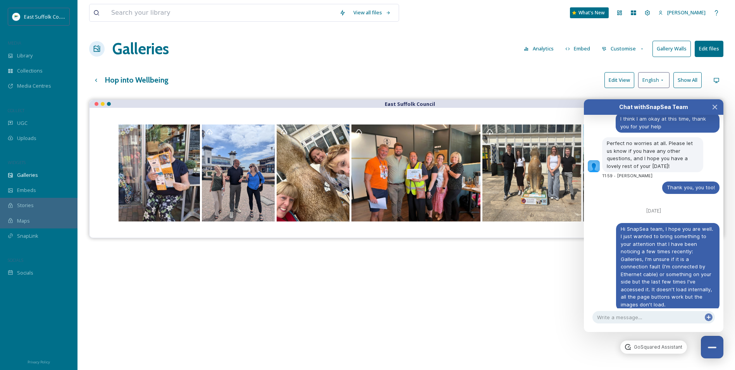
drag, startPoint x: 231, startPoint y: 192, endPoint x: 641, endPoint y: 201, distance: 410.6
click at [650, 198] on body "East Suffolk Council MEDIA Library Collections Media Centres COLLECT UGC Upload…" at bounding box center [367, 240] width 735 height 481
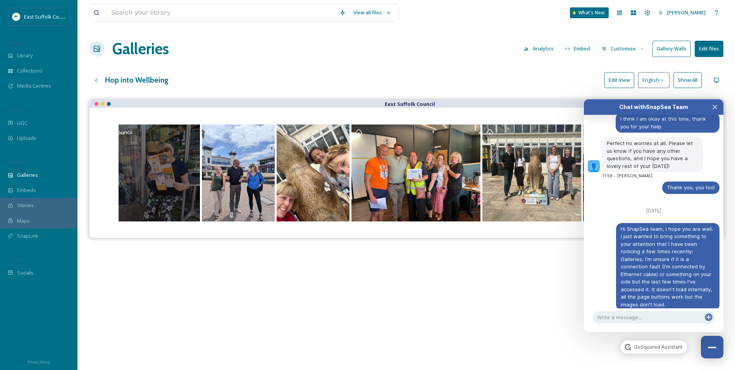
scroll to position [3615, 0]
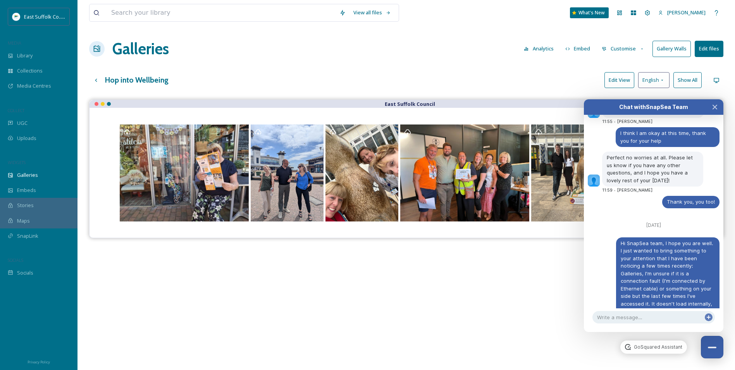
drag, startPoint x: 150, startPoint y: 178, endPoint x: 629, endPoint y: 197, distance: 479.4
click at [629, 197] on body "East Suffolk Council MEDIA Library Collections Media Centres COLLECT UGC Upload…" at bounding box center [367, 240] width 735 height 481
click at [438, 279] on div "East Suffolk Council" at bounding box center [406, 285] width 634 height 370
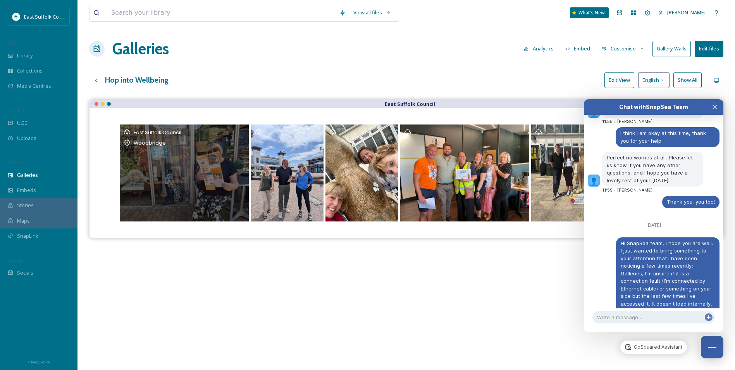
scroll to position [3629, 0]
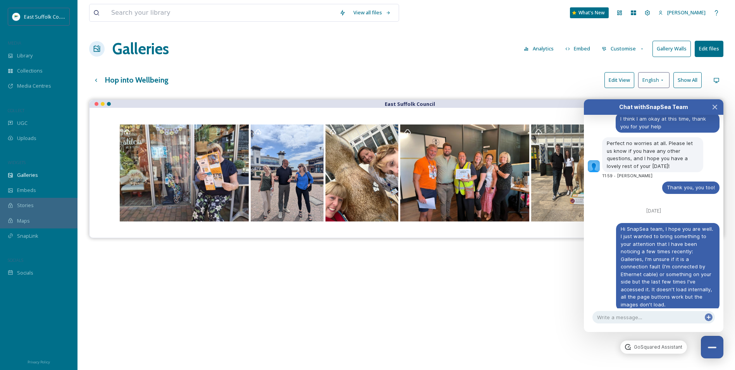
click at [295, 265] on div "East Suffolk Council" at bounding box center [406, 285] width 634 height 370
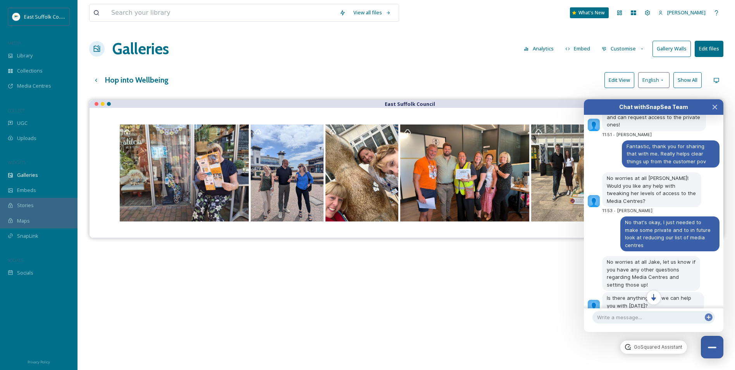
scroll to position [3615, 0]
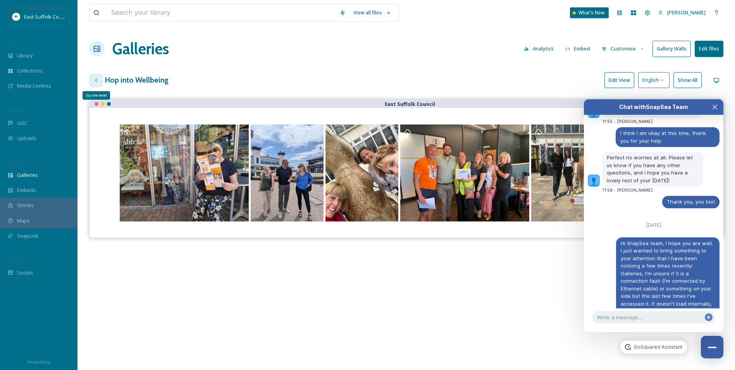
click at [97, 80] on icon at bounding box center [96, 80] width 6 height 6
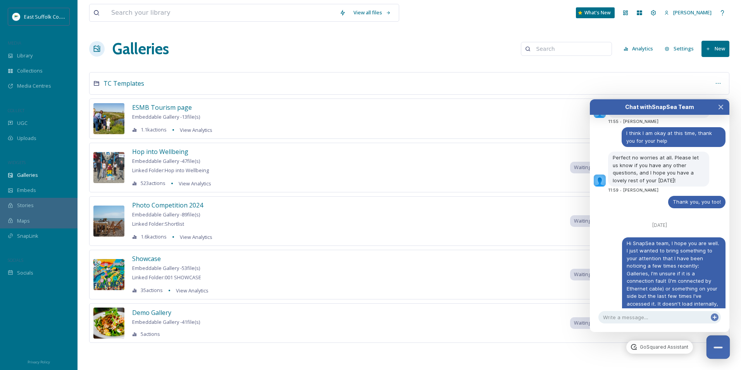
click at [720, 349] on button "Close Chat" at bounding box center [719, 347] width 24 height 24
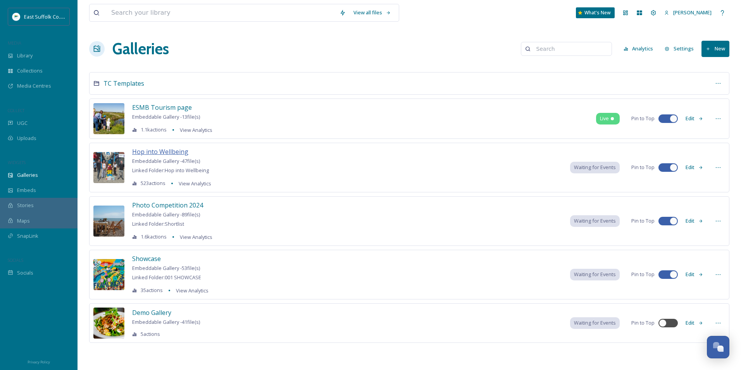
click at [147, 148] on span "Hop into Wellbeing" at bounding box center [160, 151] width 56 height 9
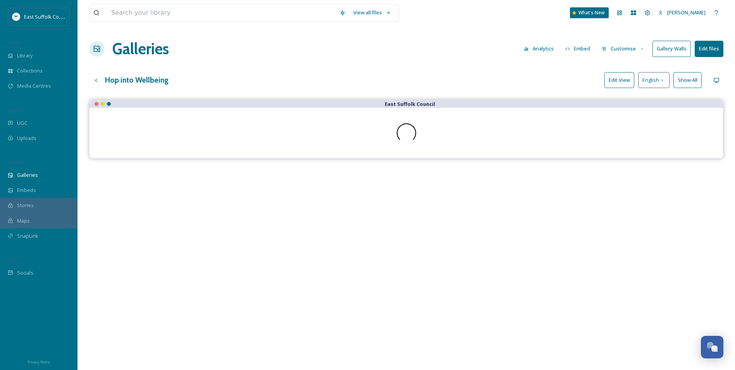
click at [331, 95] on div "View all files What's New Jake Snell Galleries Analytics Embed Customise Galler…" at bounding box center [407, 240] width 658 height 481
click at [709, 340] on div "Open Chat" at bounding box center [712, 346] width 23 height 13
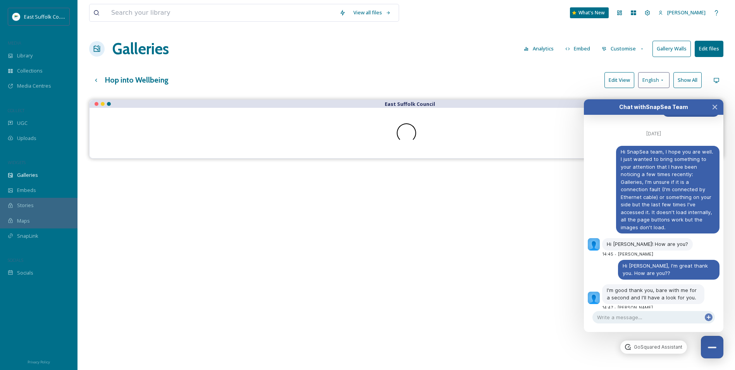
click at [720, 333] on div "East Suffolk Council" at bounding box center [406, 285] width 634 height 370
click at [708, 348] on div "Close Chat" at bounding box center [712, 348] width 9 height 2
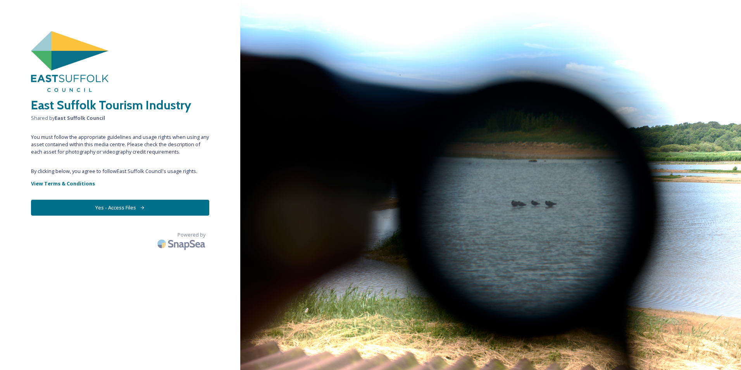
click at [105, 207] on button "Yes - Access Files" at bounding box center [120, 208] width 178 height 16
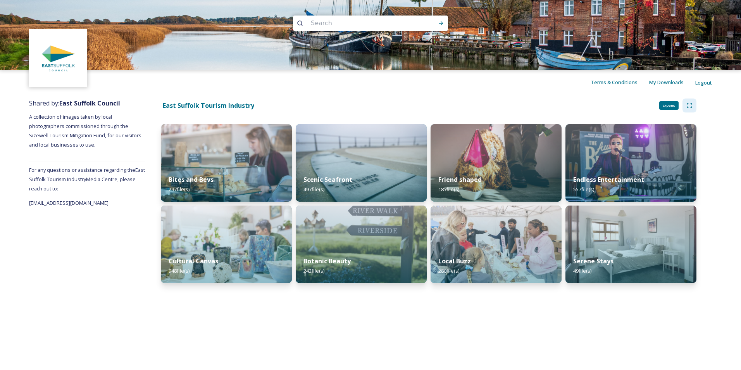
click at [690, 107] on icon at bounding box center [689, 105] width 6 height 6
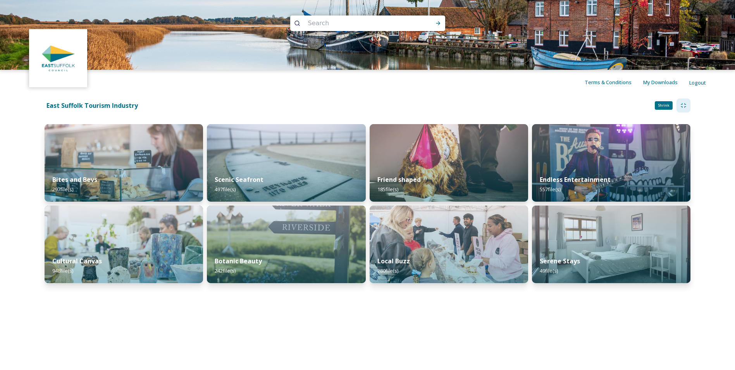
click at [690, 107] on div "Shrink" at bounding box center [684, 105] width 14 height 14
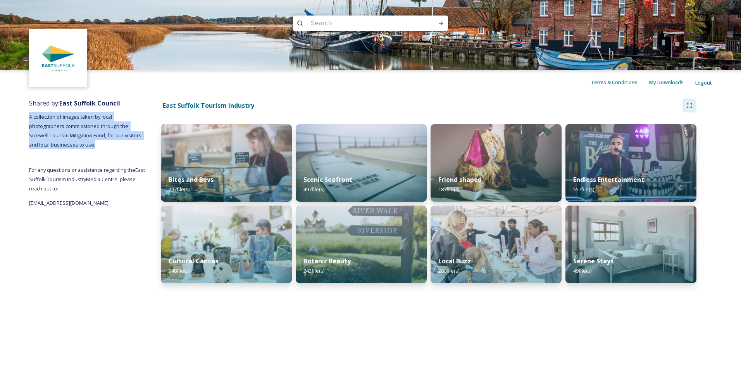
drag, startPoint x: 28, startPoint y: 113, endPoint x: 115, endPoint y: 141, distance: 91.2
click at [115, 141] on div "Shared by: East Suffolk Council A collection of images taken by local photograp…" at bounding box center [370, 193] width 741 height 196
drag, startPoint x: 115, startPoint y: 141, endPoint x: 100, endPoint y: 146, distance: 15.2
click at [100, 146] on div "Shared by: East Suffolk Council A collection of images taken by local photograp…" at bounding box center [87, 193] width 116 height 196
drag, startPoint x: 31, startPoint y: 135, endPoint x: 97, endPoint y: 142, distance: 66.7
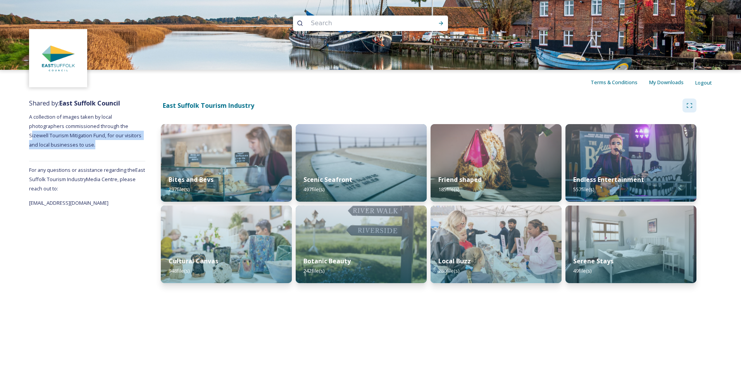
click at [97, 142] on div "Shared by: East Suffolk Council A collection of images taken by local photograp…" at bounding box center [87, 193] width 116 height 196
drag, startPoint x: 97, startPoint y: 142, endPoint x: 98, endPoint y: 147, distance: 4.8
click at [98, 147] on div "Shared by: East Suffolk Council A collection of images taken by local photograp…" at bounding box center [87, 193] width 116 height 196
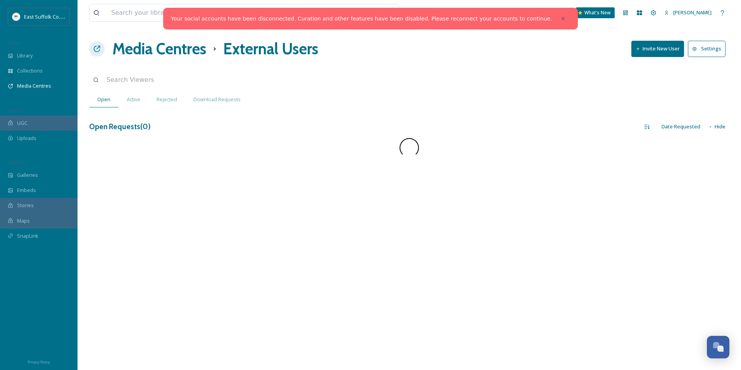
scroll to position [3517, 0]
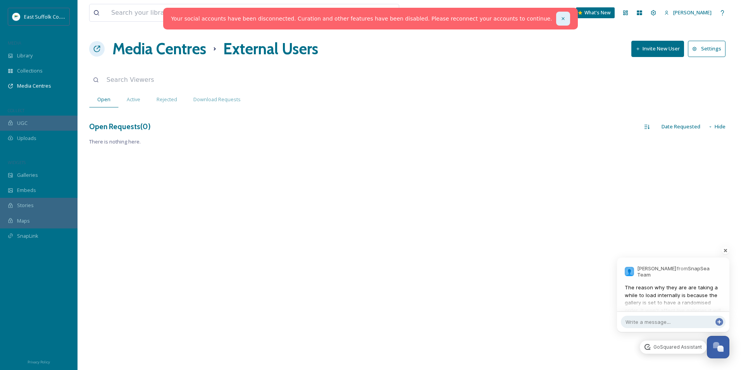
click at [560, 19] on icon at bounding box center [562, 18] width 5 height 5
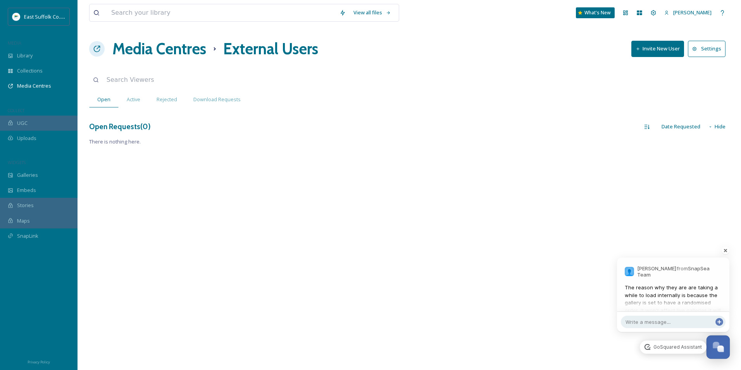
click at [713, 348] on div "Open Chat" at bounding box center [718, 346] width 23 height 13
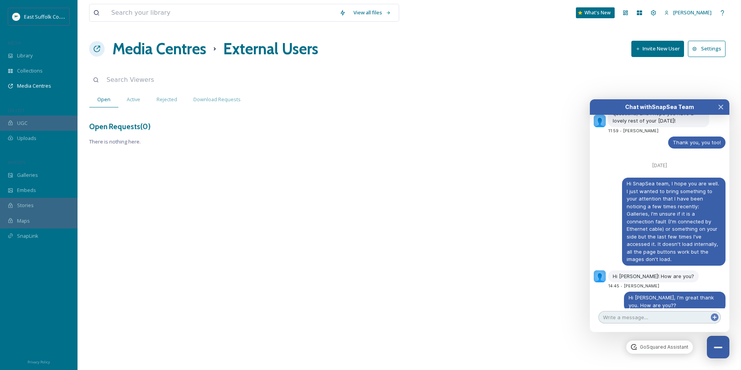
click at [640, 315] on textarea at bounding box center [659, 317] width 122 height 12
click at [666, 325] on div "Chat with SnapSea Team GoSquared Assistant August 5th https://www.eastsuffolk.g…" at bounding box center [660, 215] width 140 height 233
click at [662, 314] on textarea at bounding box center [659, 317] width 122 height 12
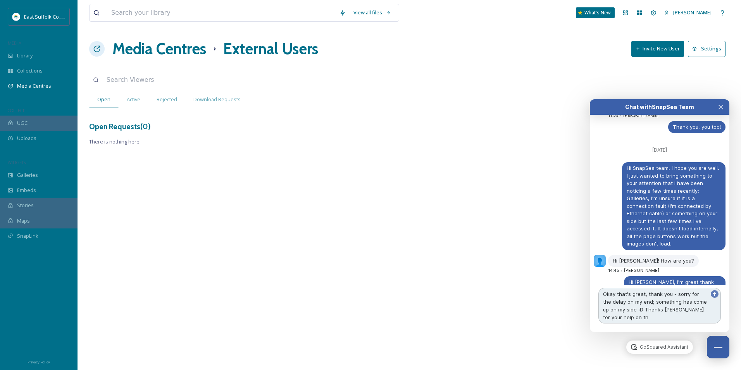
scroll to position [3540, 0]
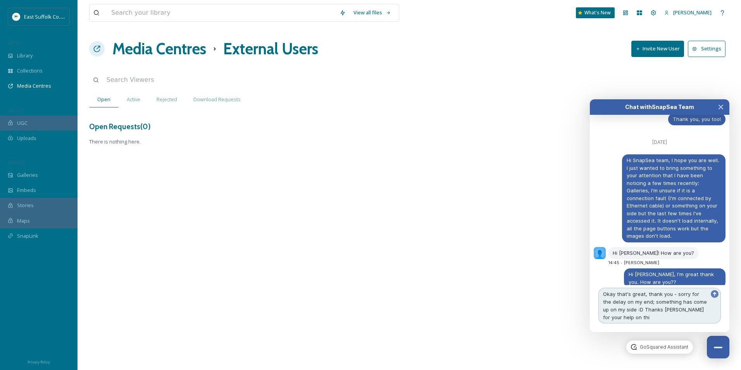
type textarea "Okay that's great, thank you - sorry for the delay on my end; something has com…"
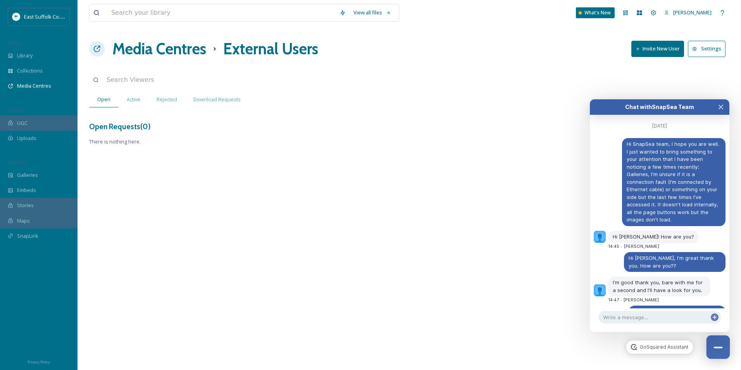
click at [724, 352] on button "Close Chat" at bounding box center [719, 347] width 24 height 24
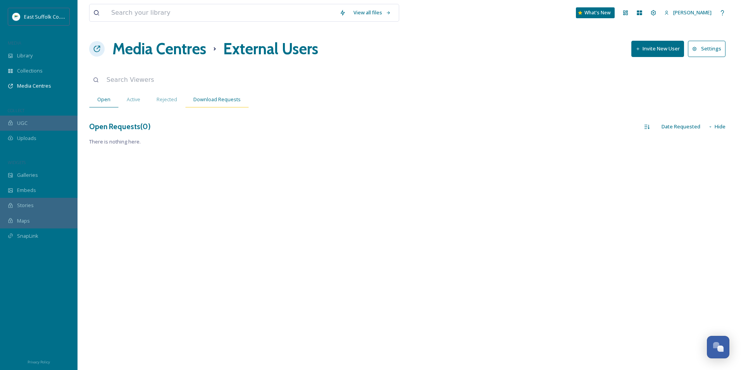
click at [193, 99] on span "Download Requests" at bounding box center [216, 99] width 47 height 7
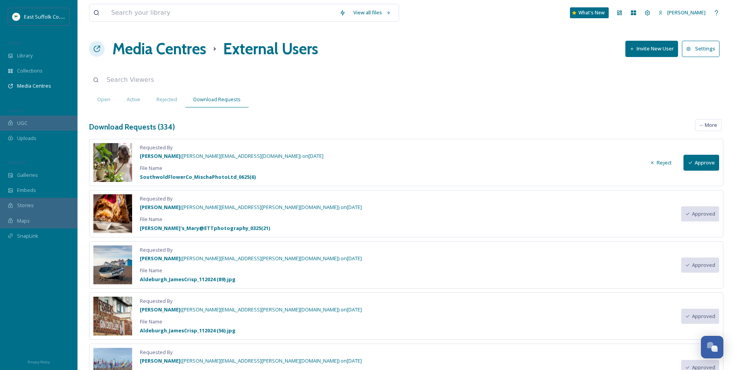
click at [702, 163] on button "Approve" at bounding box center [702, 163] width 36 height 16
click at [718, 124] on div "More" at bounding box center [708, 125] width 26 height 12
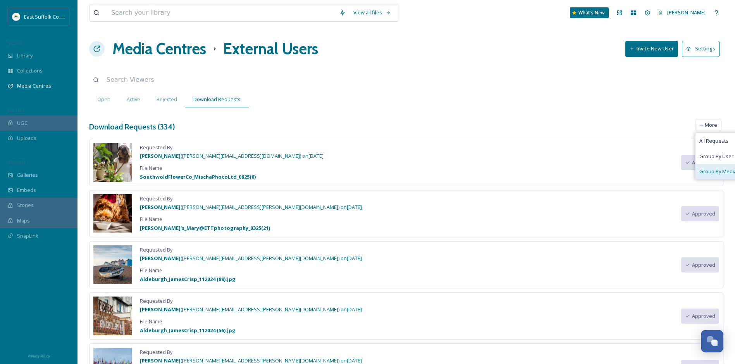
click at [707, 172] on span "Group By Media Centre" at bounding box center [727, 171] width 54 height 7
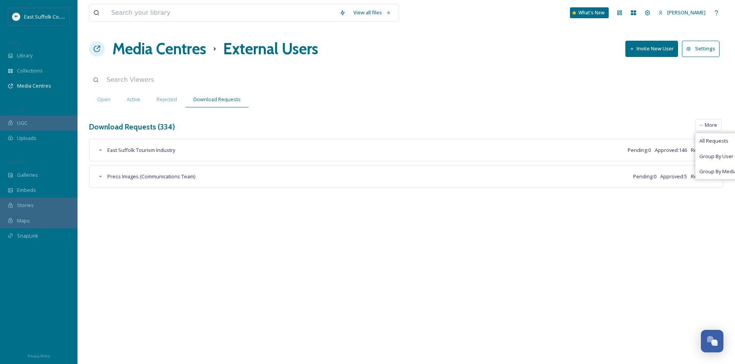
drag, startPoint x: 408, startPoint y: 123, endPoint x: 423, endPoint y: 117, distance: 16.5
click at [409, 122] on div "Download Requests ( 334 ) All Requests Group By User Group By Media Centre More…" at bounding box center [406, 127] width 634 height 16
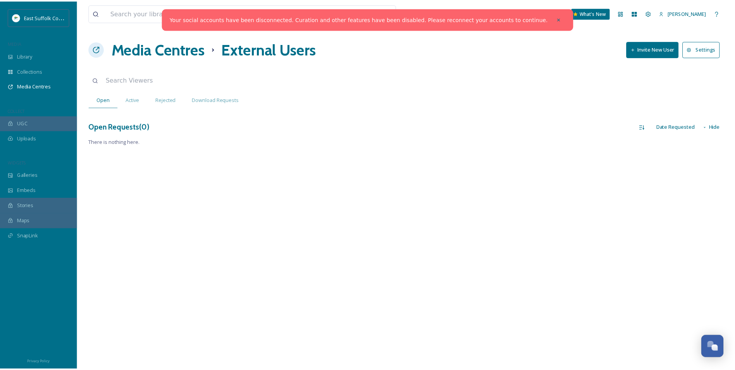
scroll to position [3532, 0]
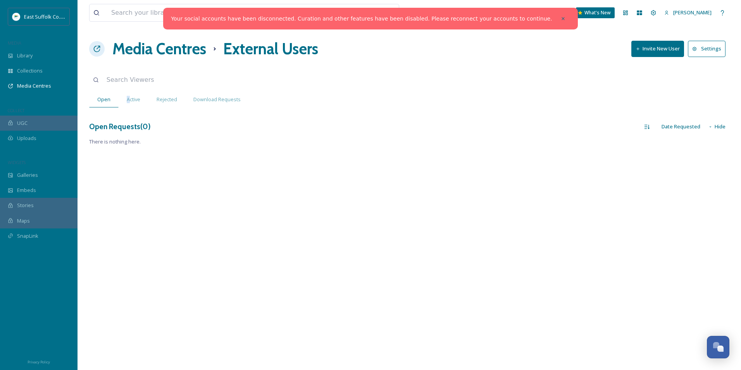
click at [129, 113] on div "View all files What's New [PERSON_NAME] Media Centres External Users Invite New…" at bounding box center [410, 185] width 664 height 370
drag, startPoint x: 129, startPoint y: 113, endPoint x: 233, endPoint y: 109, distance: 103.6
click at [262, 120] on div "Open Requests ( 0 ) Date Requested Hide" at bounding box center [409, 126] width 640 height 15
click at [144, 94] on div "Active" at bounding box center [134, 99] width 30 height 16
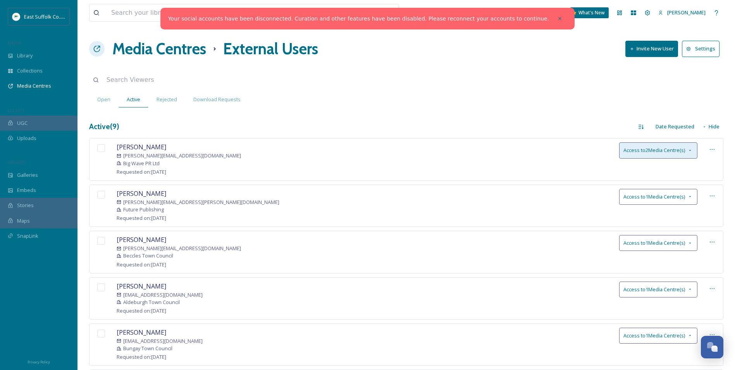
click at [688, 152] on icon at bounding box center [690, 150] width 6 height 6
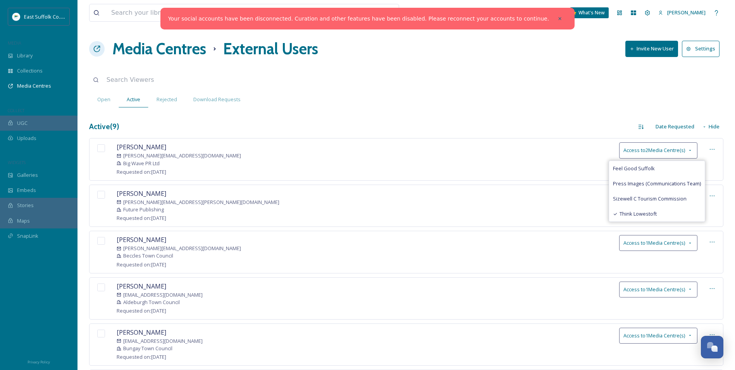
click at [325, 111] on div "View all files What's New [PERSON_NAME] Media Centres External Users Invite New…" at bounding box center [407, 287] width 658 height 574
click at [713, 147] on icon at bounding box center [712, 149] width 6 height 6
click at [479, 109] on div "View all files What's New [PERSON_NAME] Media Centres External Users Invite New…" at bounding box center [407, 287] width 658 height 574
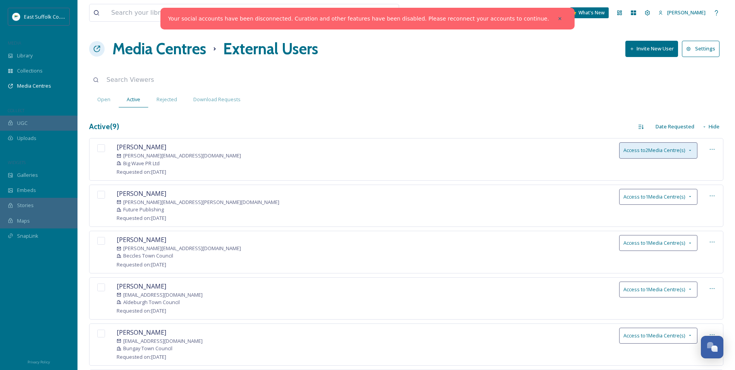
click at [688, 149] on icon at bounding box center [690, 150] width 6 height 6
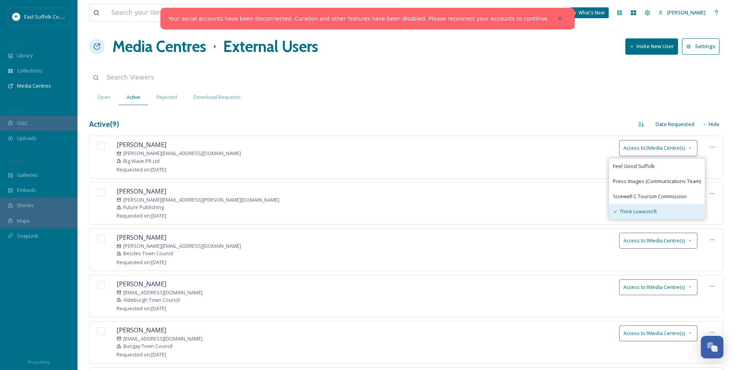
scroll to position [0, 0]
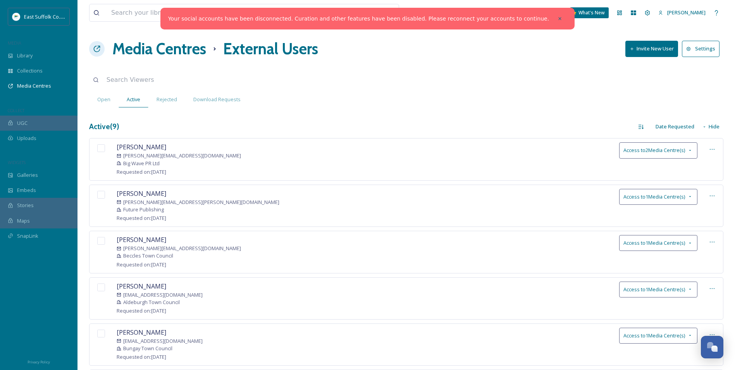
click at [461, 132] on div "Active ( 9 ) Date Requested Hide" at bounding box center [406, 126] width 634 height 15
click at [686, 194] on div "Access to 1 Media Centre(s)" at bounding box center [658, 197] width 78 height 16
click at [528, 113] on div "View all files What's New [PERSON_NAME] Media Centres External Users Invite New…" at bounding box center [407, 287] width 658 height 574
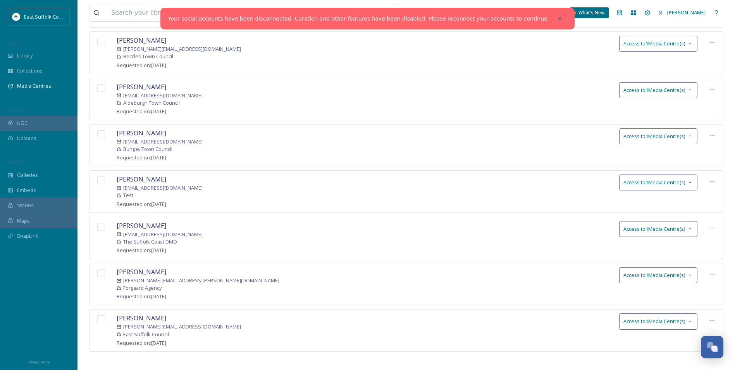
scroll to position [201, 0]
click at [692, 317] on icon at bounding box center [690, 320] width 6 height 6
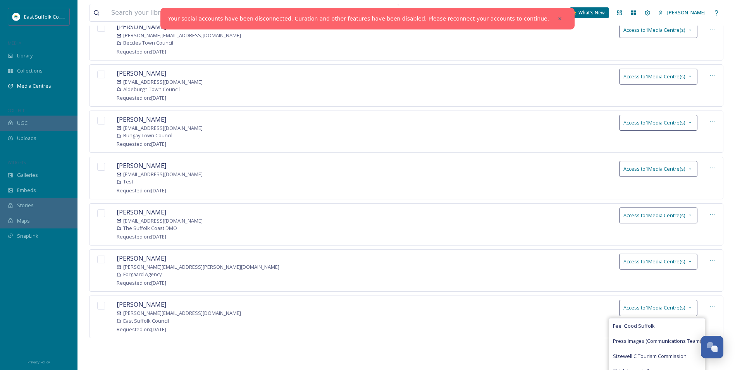
scroll to position [219, 0]
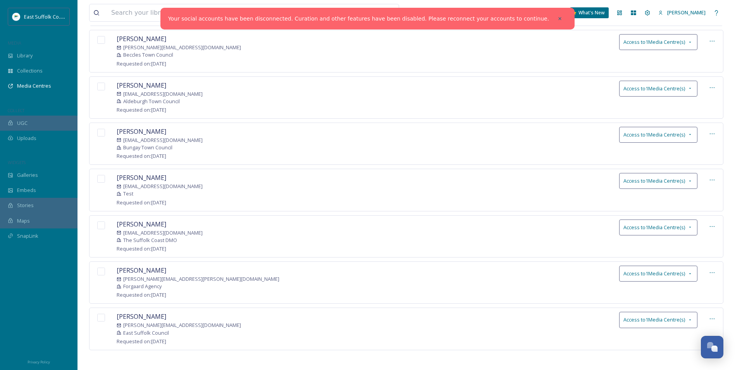
click at [501, 350] on div "[PERSON_NAME] [PERSON_NAME][EMAIL_ADDRESS][DOMAIN_NAME] Big Wave PR Ltd Request…" at bounding box center [406, 155] width 634 height 436
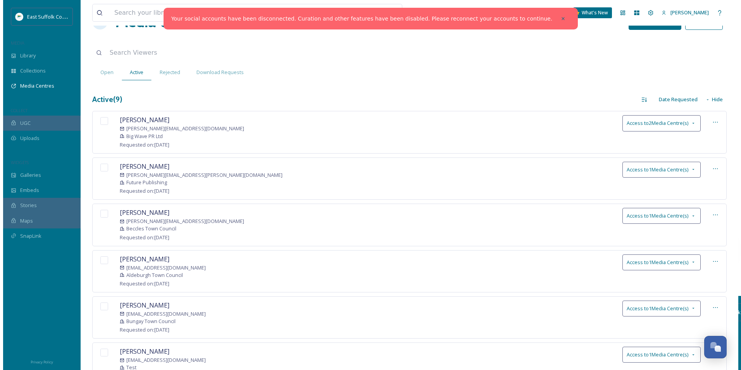
scroll to position [0, 0]
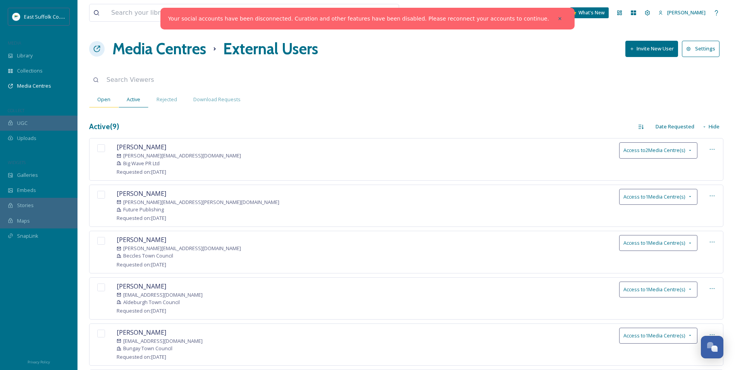
click at [108, 97] on span "Open" at bounding box center [103, 99] width 13 height 7
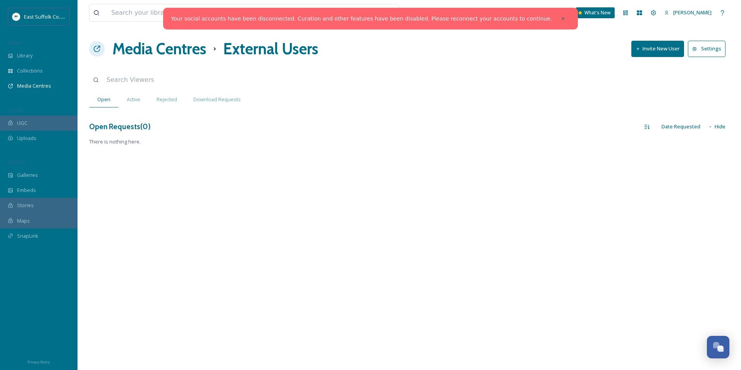
drag, startPoint x: 538, startPoint y: 22, endPoint x: 545, endPoint y: 21, distance: 7.1
click at [556, 22] on div at bounding box center [563, 19] width 14 height 14
